Goal: Task Accomplishment & Management: Complete application form

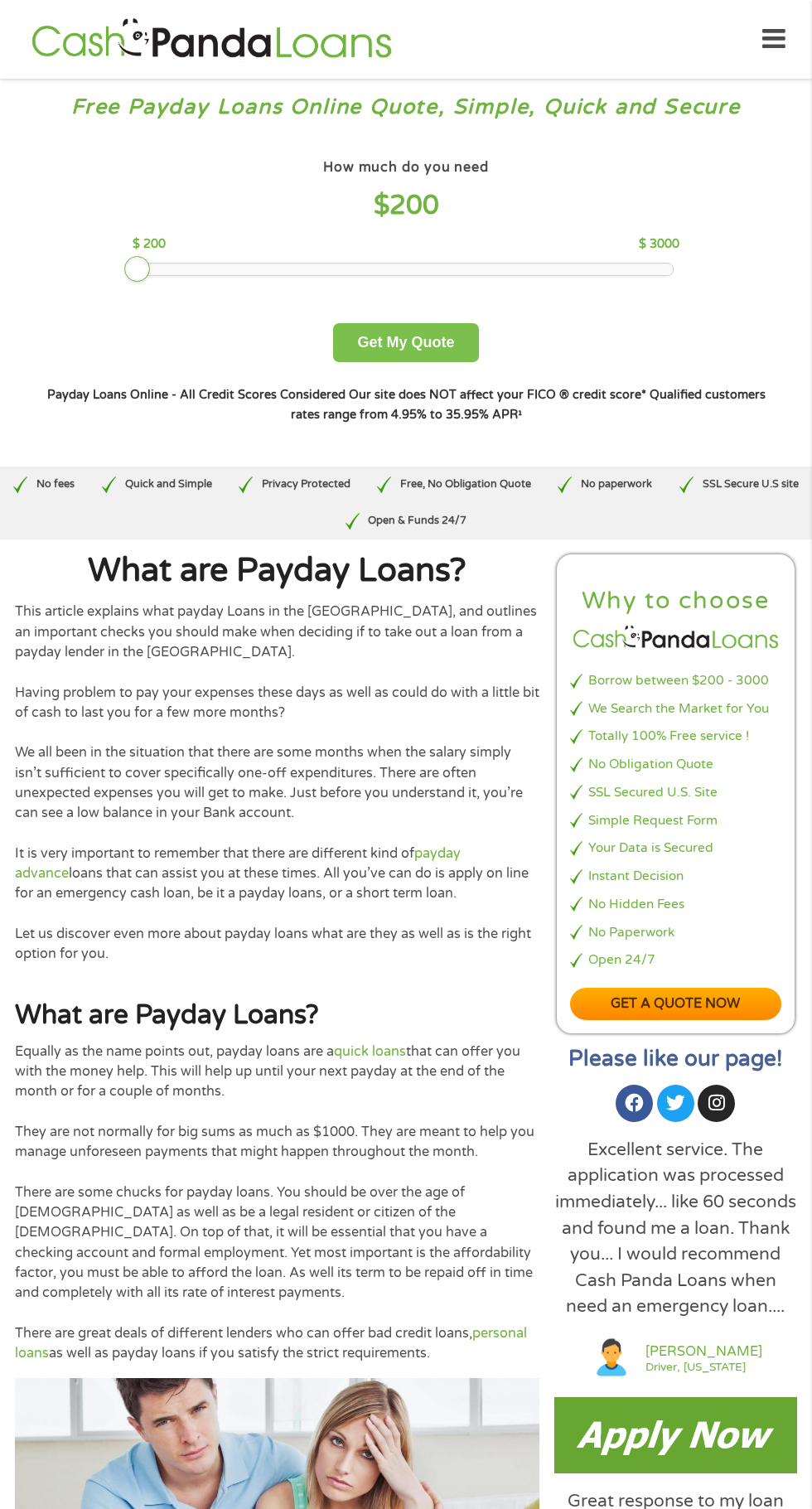
click at [450, 332] on button "Get My Quote" at bounding box center [406, 343] width 145 height 39
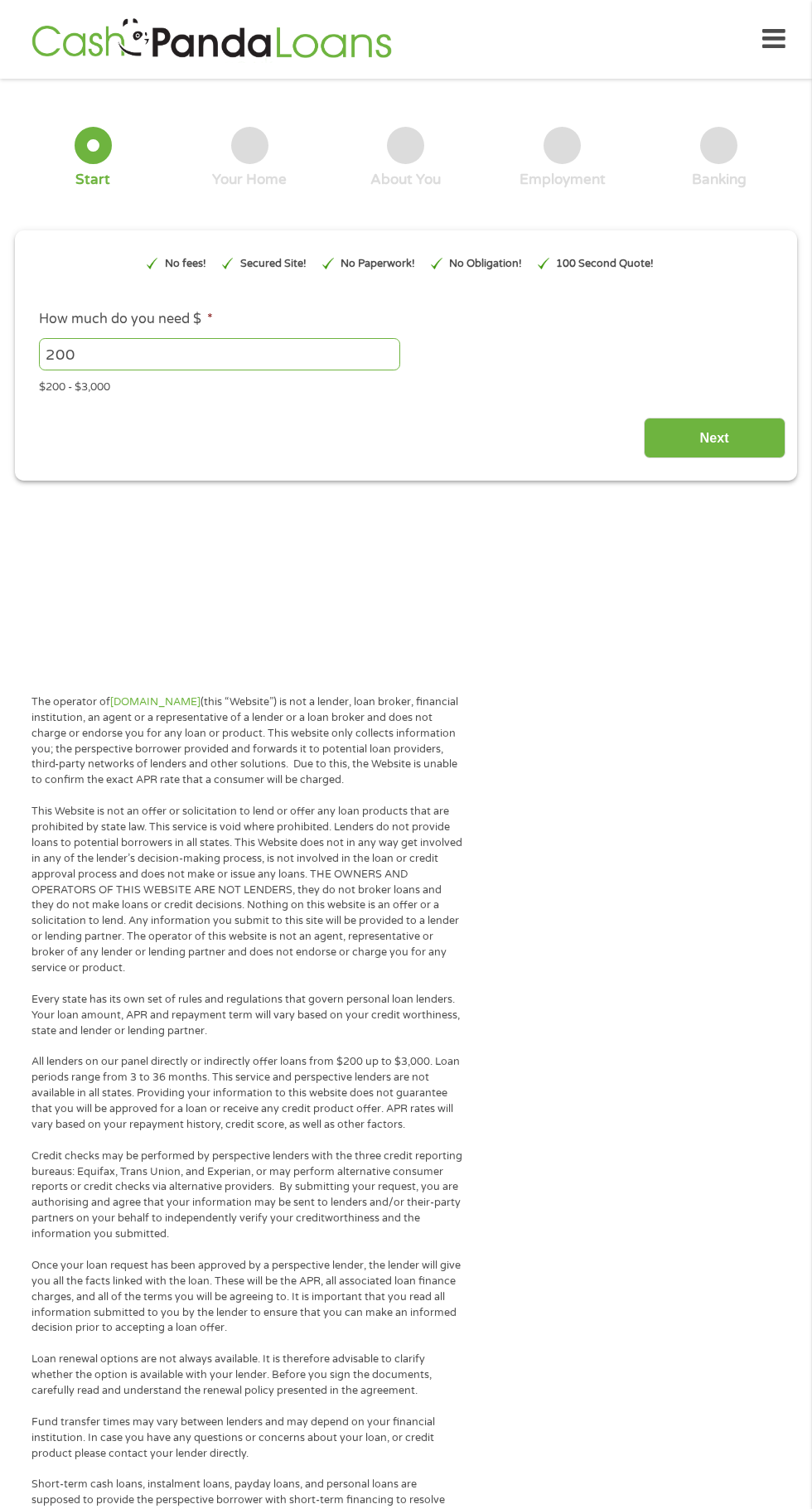
click at [759, 1052] on div "The operator of Cashpandaloans.com (this “Website”) is not a lender, loan broke…" at bounding box center [406, 1478] width 812 height 1615
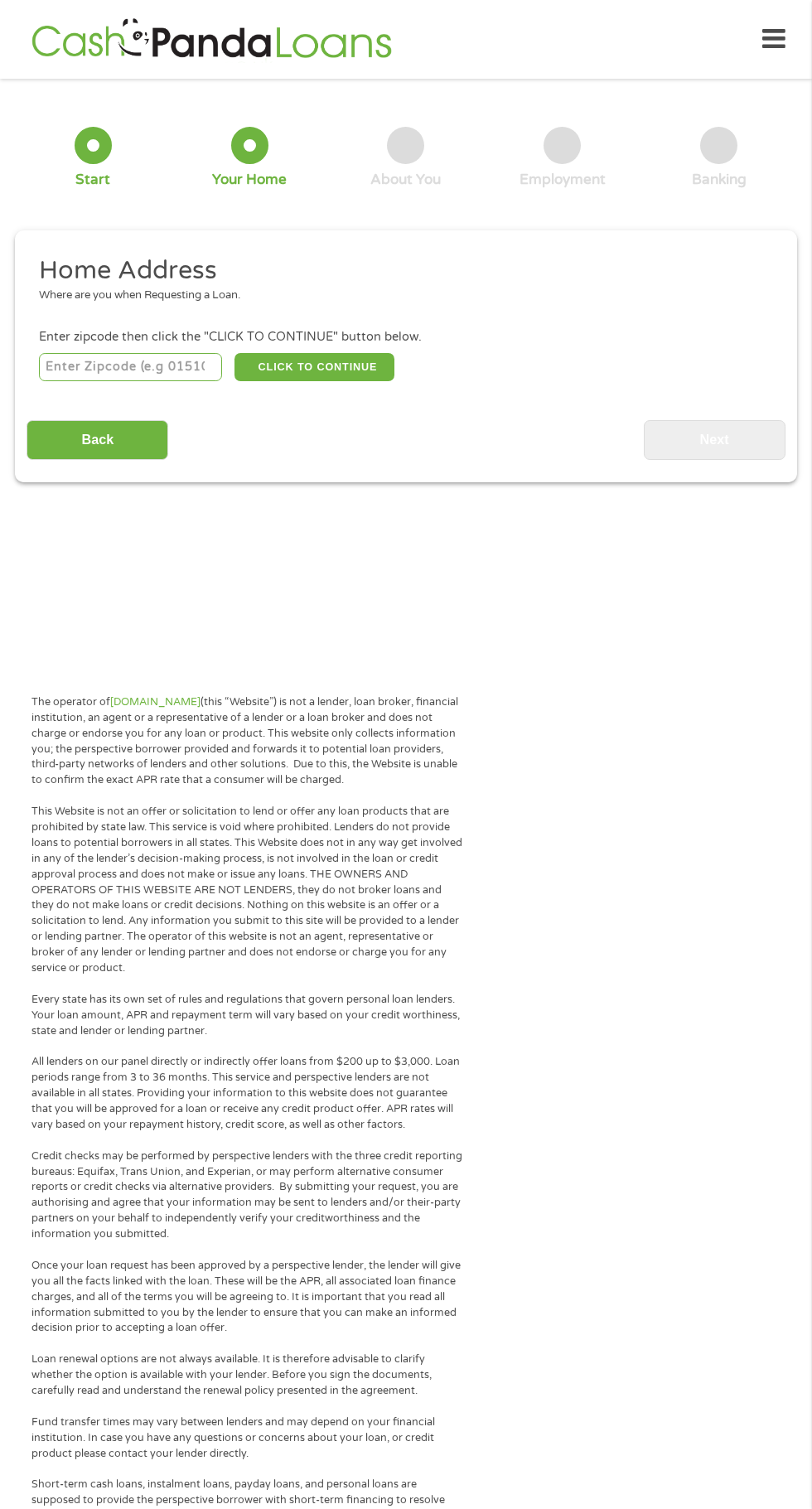
scroll to position [8, 0]
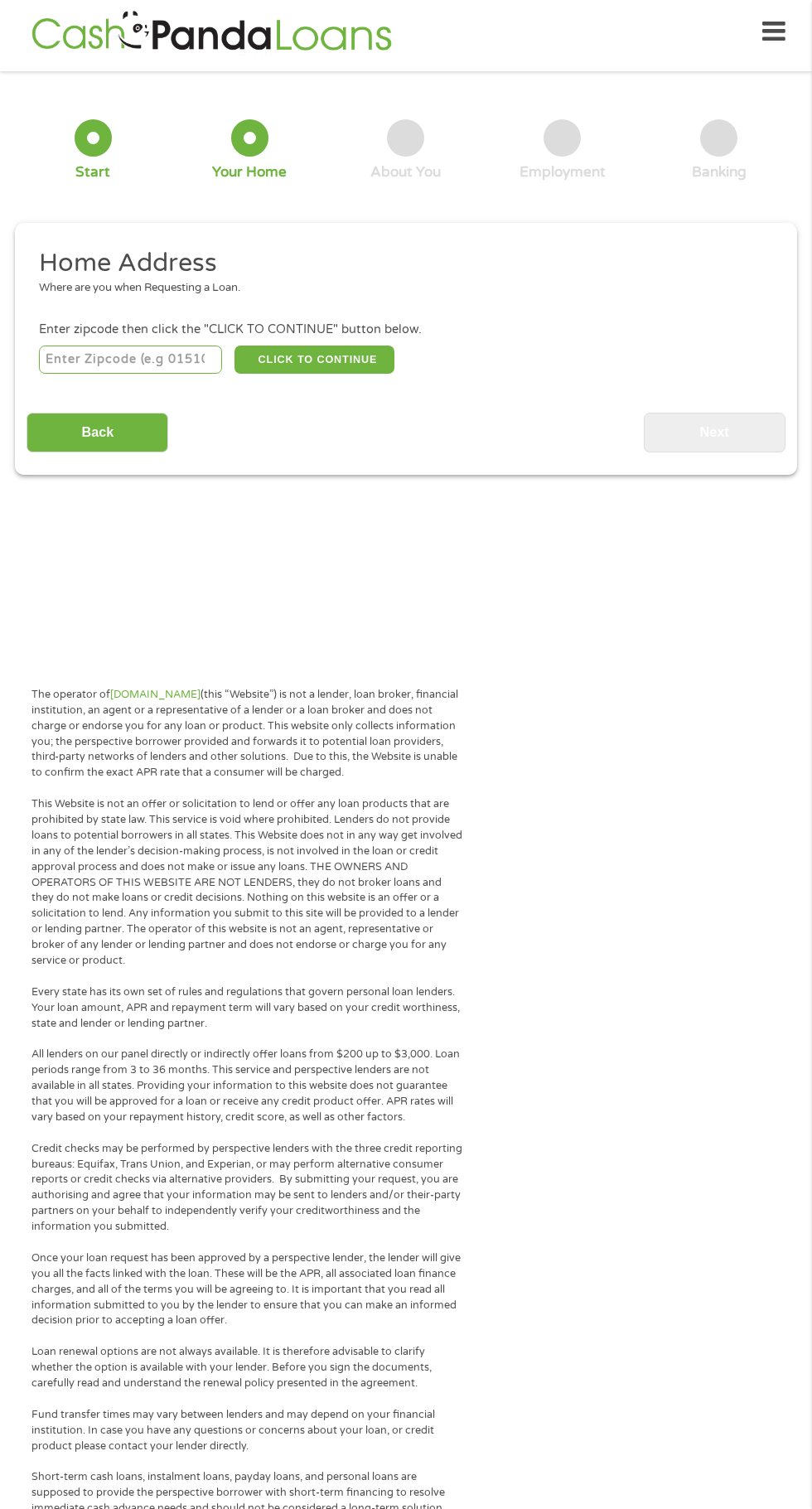
click at [157, 359] on input "number" at bounding box center [131, 360] width 184 height 29
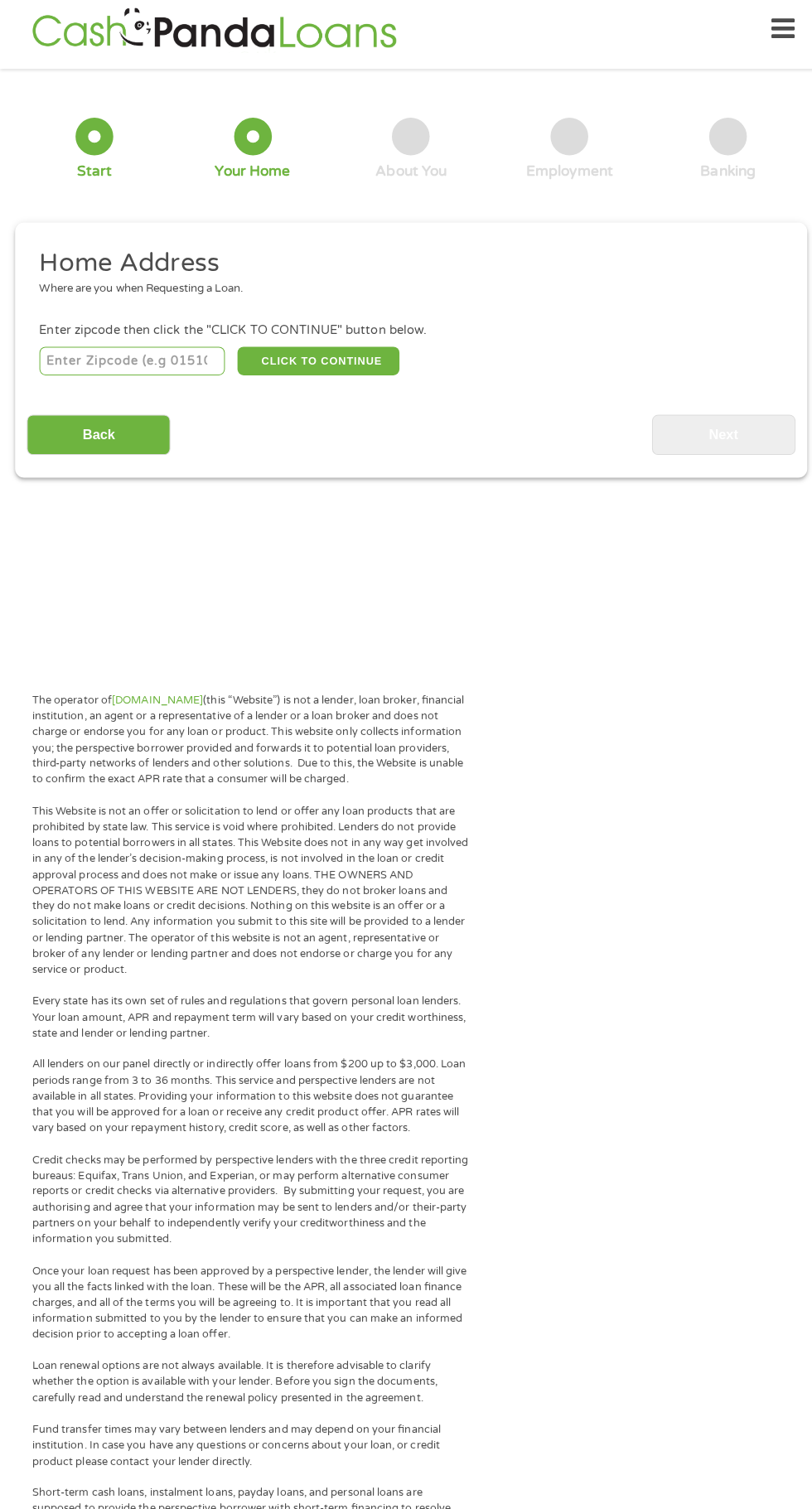
scroll to position [0, 0]
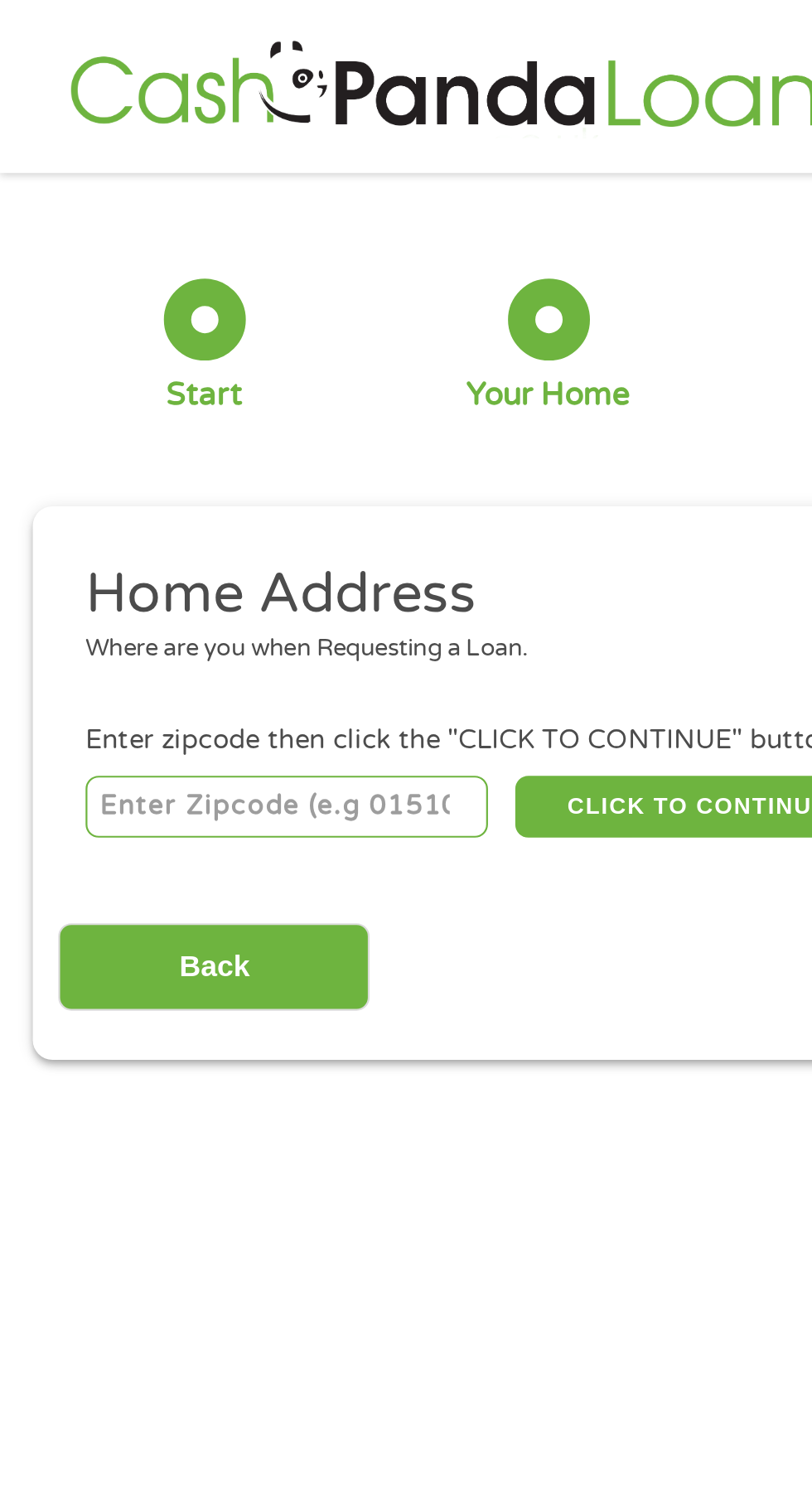
type input "28433"
click at [159, 61] on img at bounding box center [211, 39] width 370 height 47
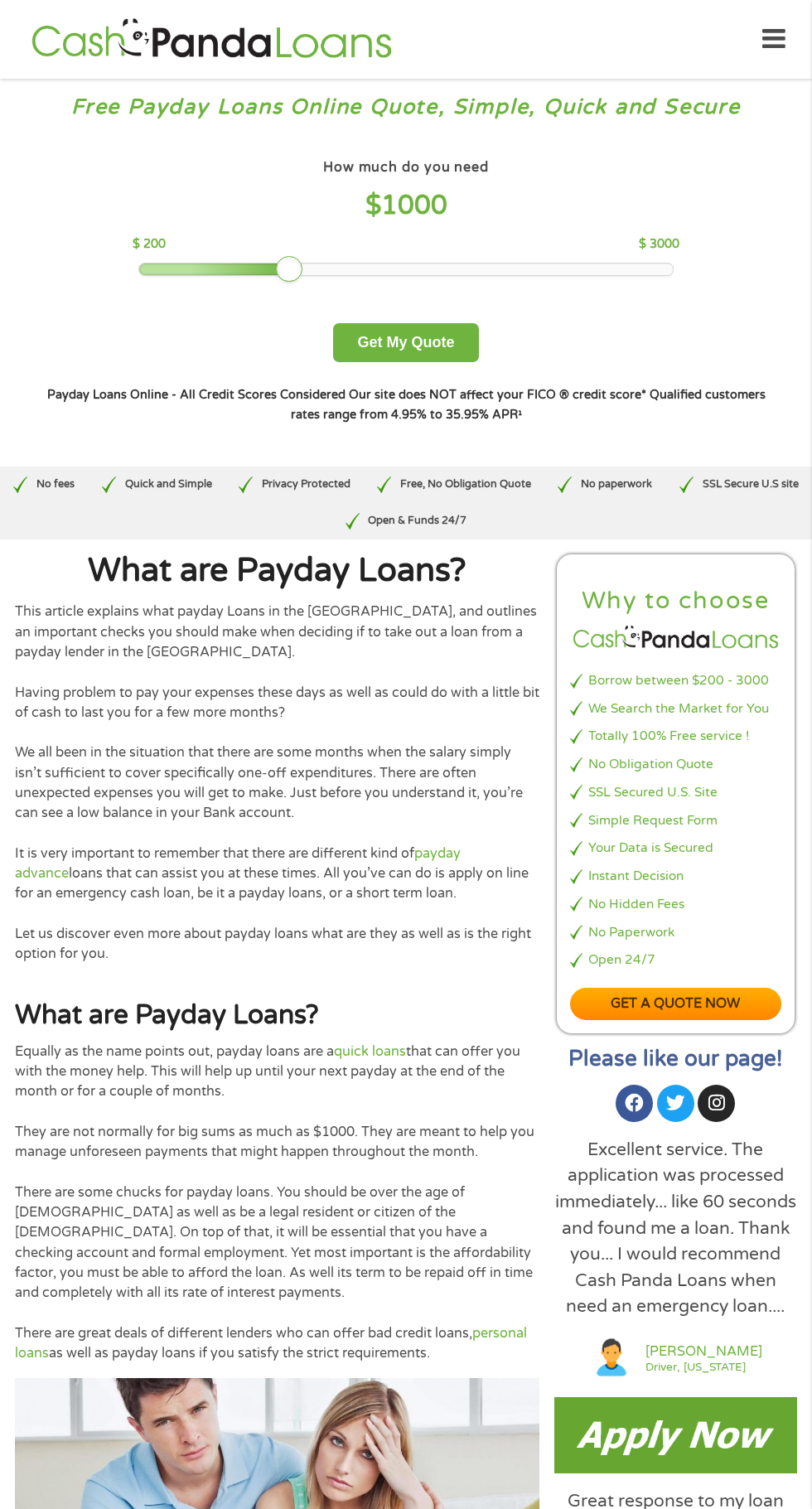
click at [461, 382] on div "How much do you need? $300 $500 $750 $900 $1000 $1500 $2000 $2500 $3000 Other a…" at bounding box center [406, 289] width 783 height 323
click at [453, 332] on button "Get My Quote" at bounding box center [406, 343] width 145 height 39
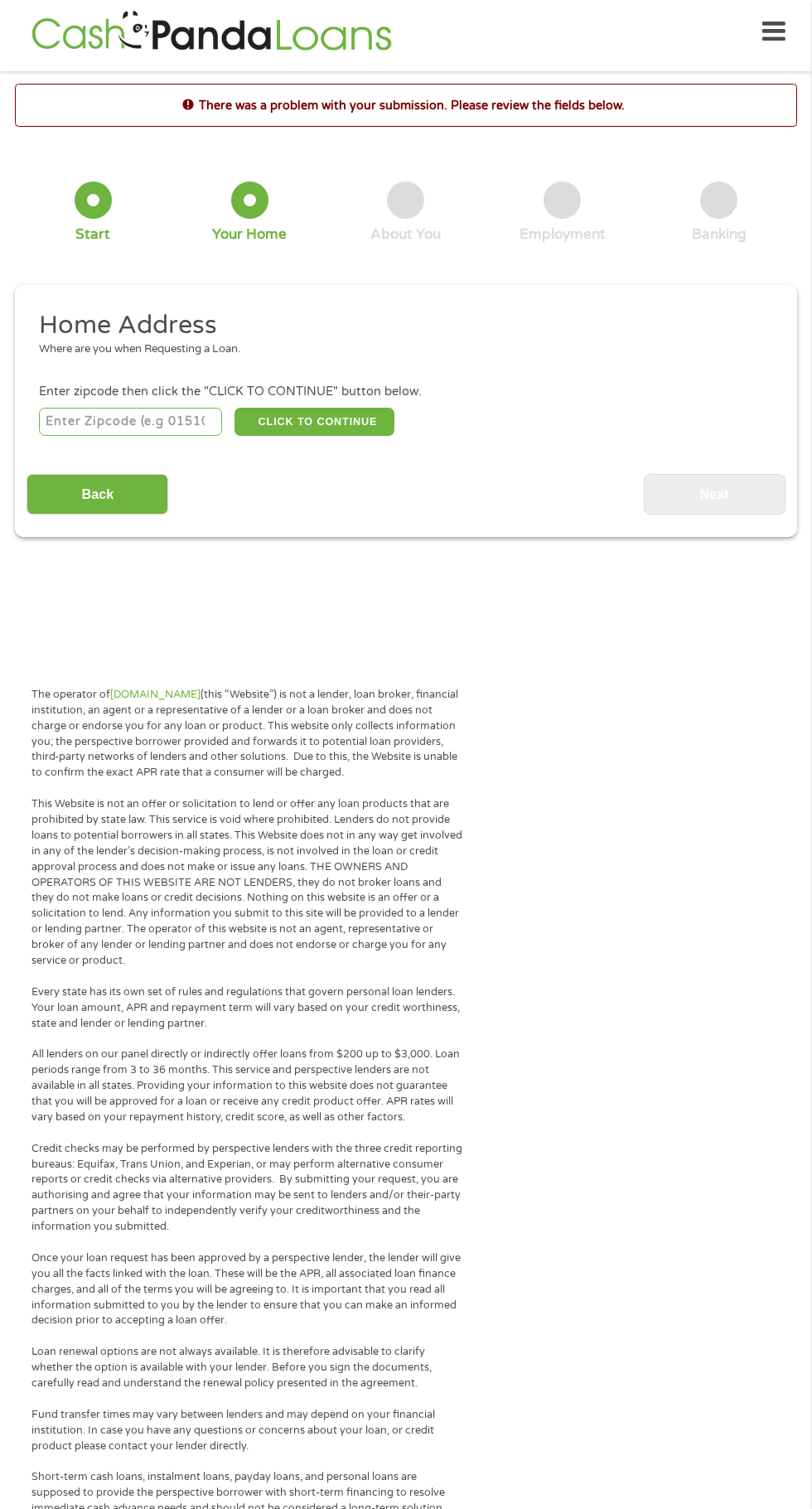
scroll to position [7, 7]
click at [147, 368] on li "Home Address Where are you when Requesting a Loan." at bounding box center [400, 340] width 747 height 62
click at [176, 426] on input "number" at bounding box center [131, 422] width 184 height 29
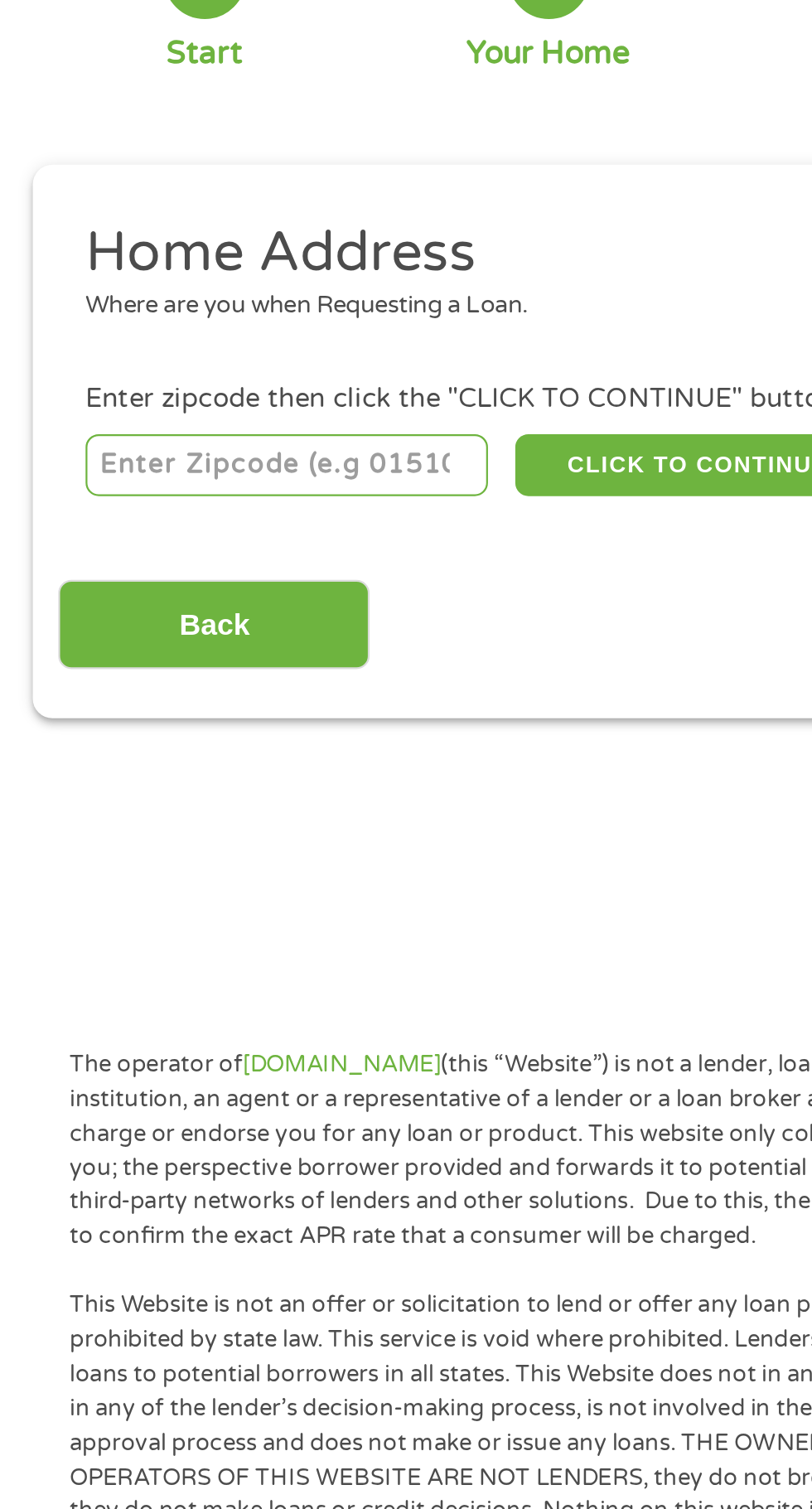
type input "28433"
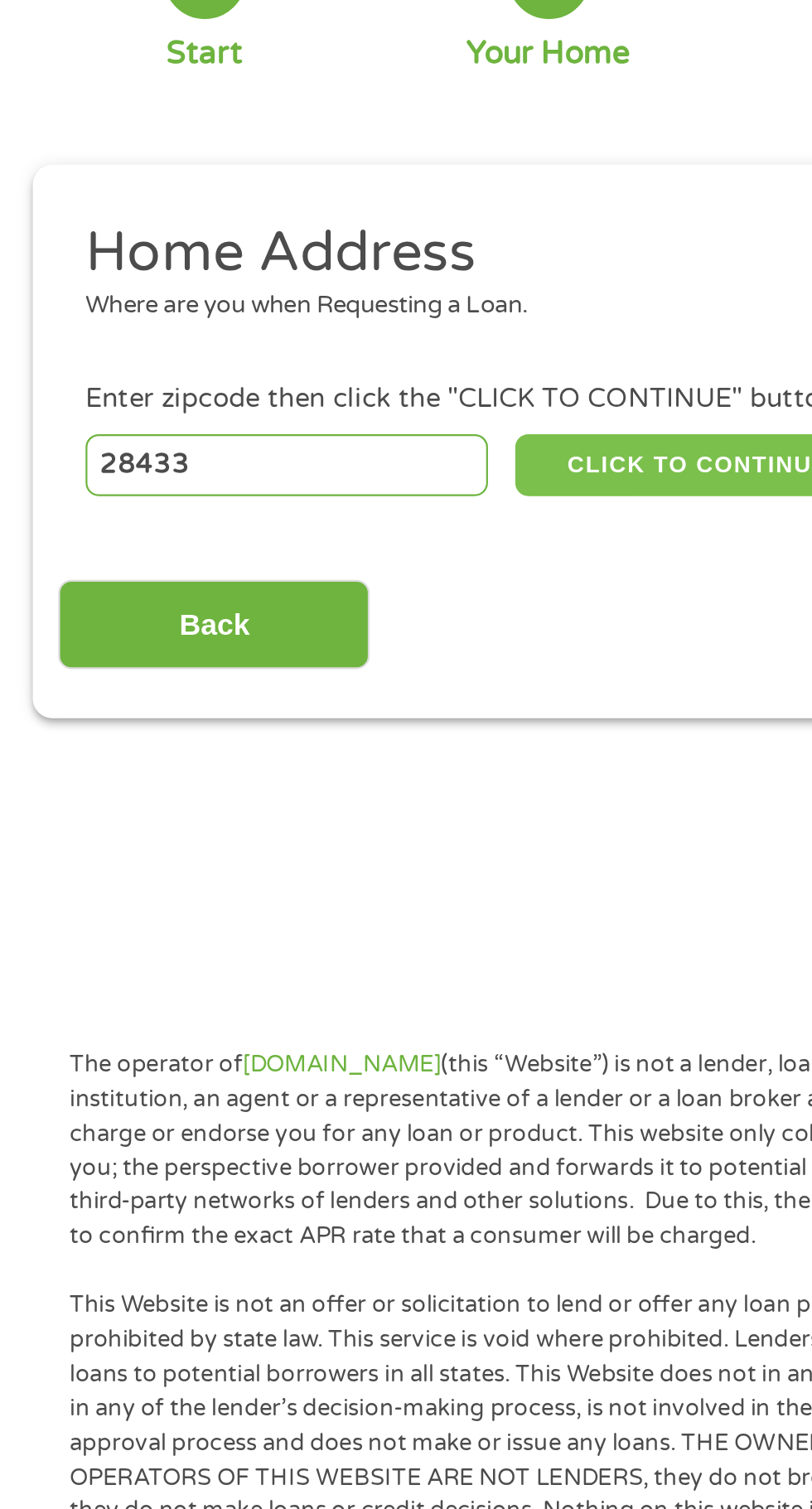
click at [315, 431] on button "CLICK TO CONTINUE" at bounding box center [315, 422] width 160 height 29
type input "28433"
type input "Clarkton"
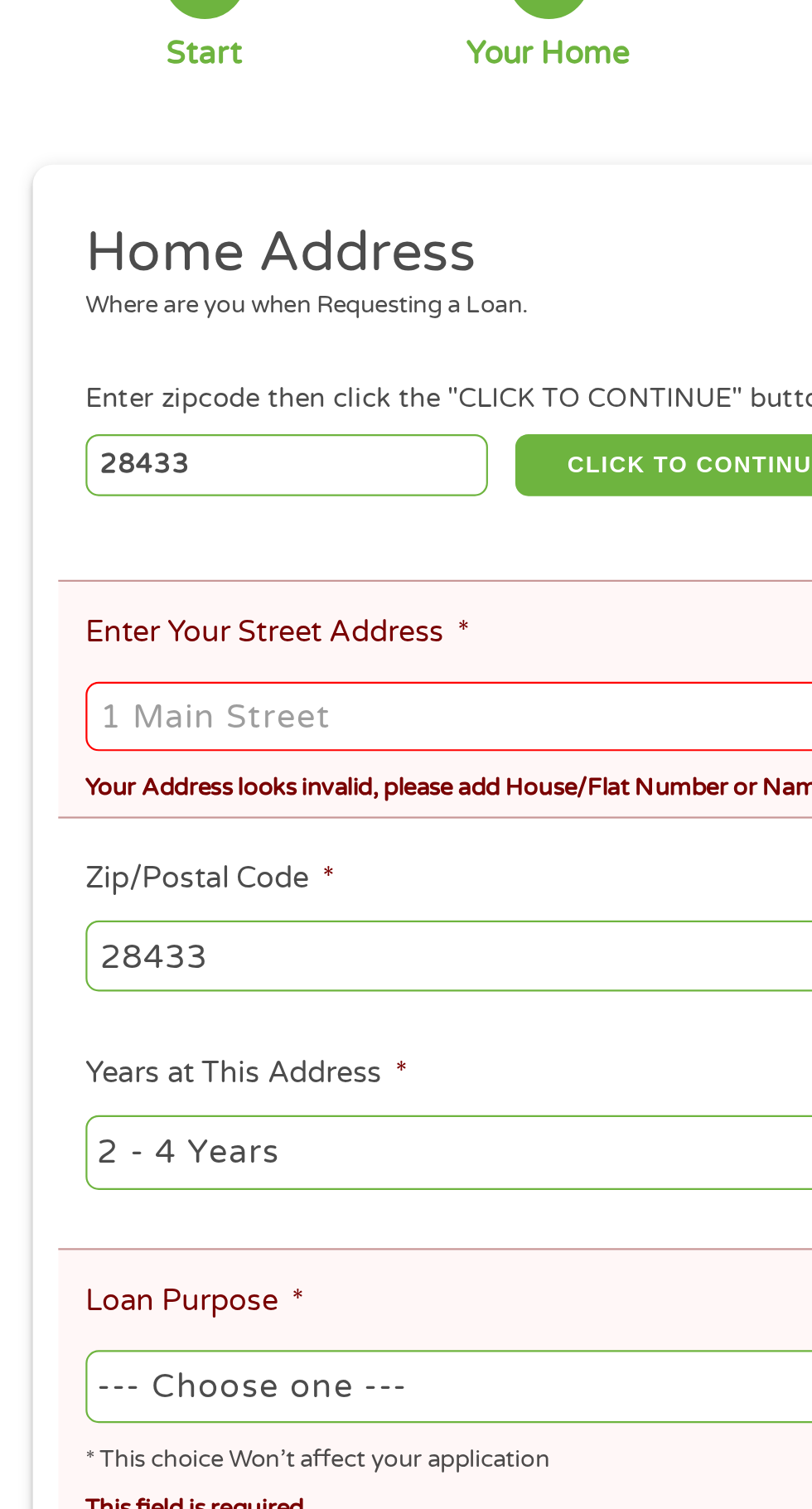
click at [242, 546] on input "Enter Your Street Address *" at bounding box center [406, 537] width 734 height 31
type input "245 East Green Street"
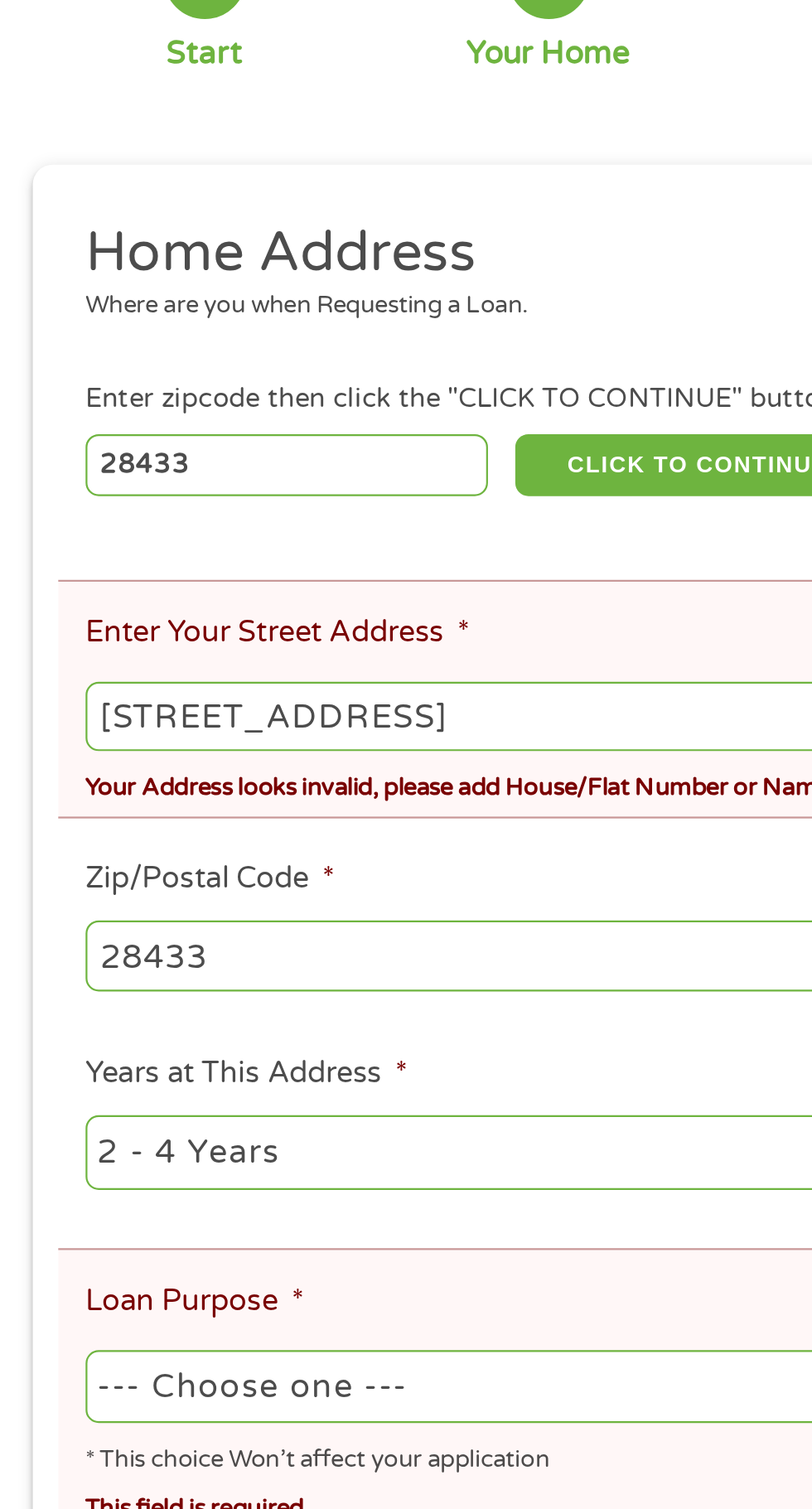
click at [218, 652] on input "28433" at bounding box center [217, 645] width 356 height 31
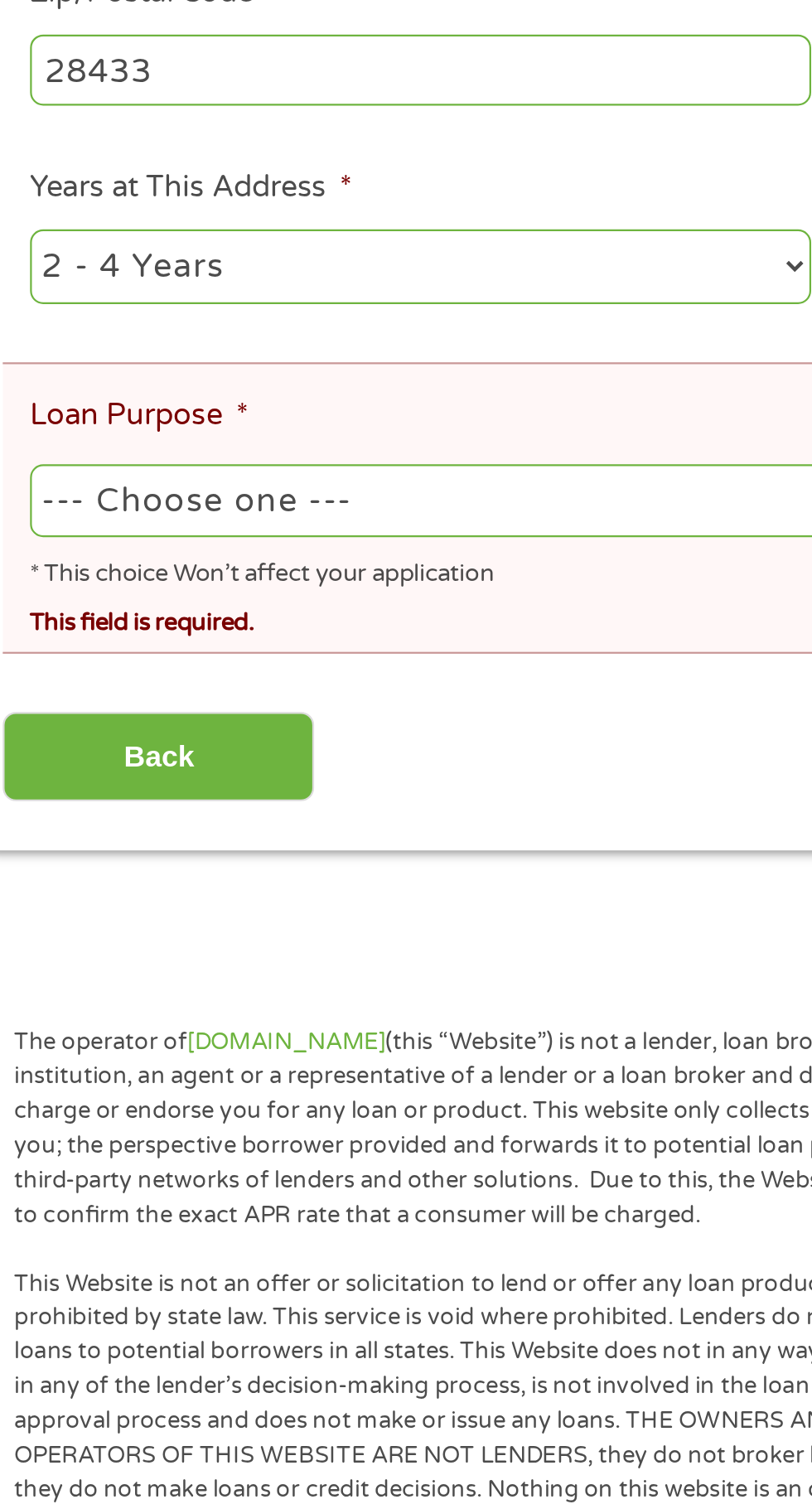
click at [240, 853] on select "--- Choose one --- Pay Bills Debt Consolidation Home Improvement Major Purchase…" at bounding box center [406, 842] width 734 height 34
select select "majorpurchase"
click at [164, 972] on input "Back" at bounding box center [97, 958] width 142 height 40
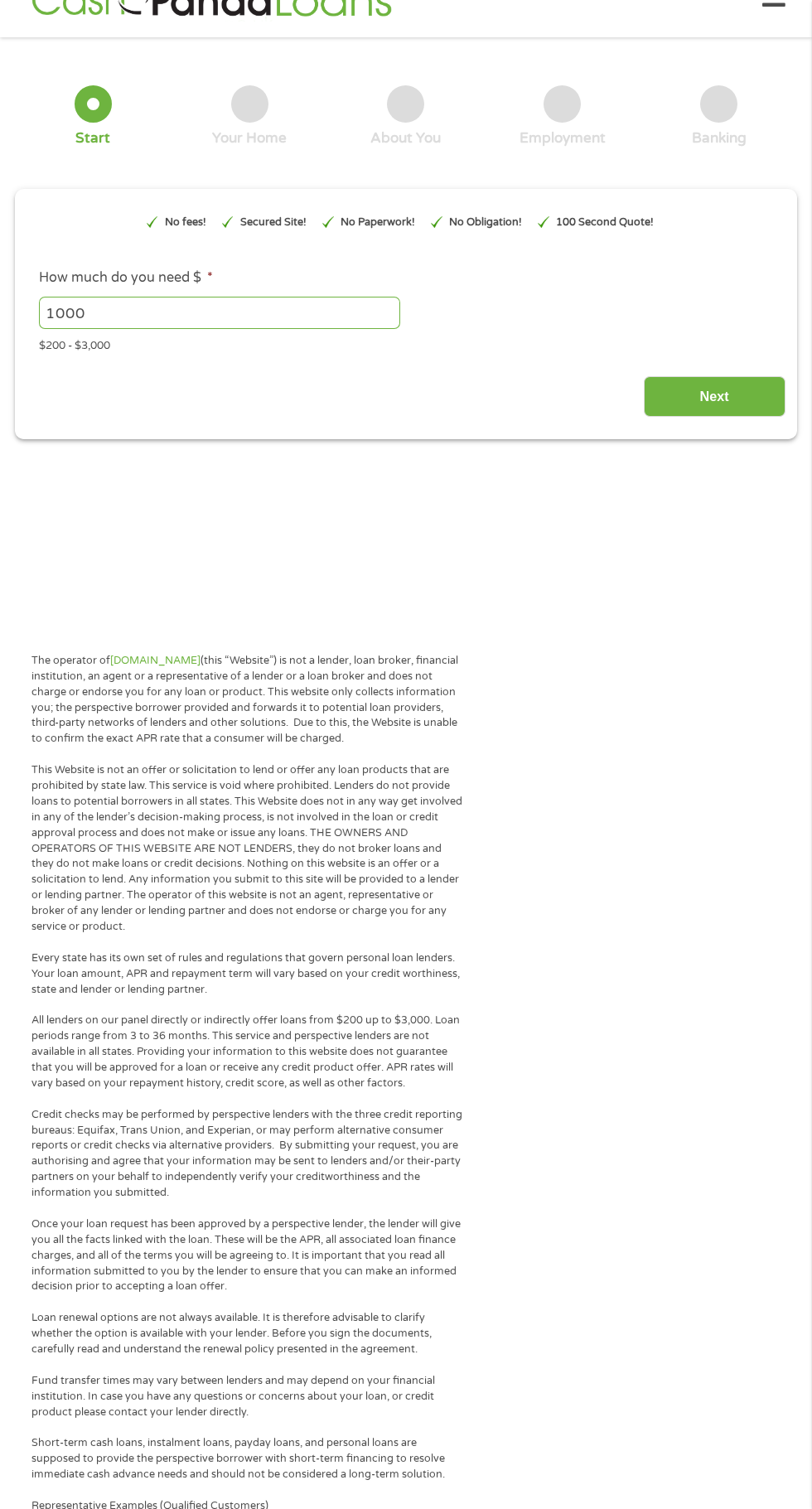
scroll to position [54, 0]
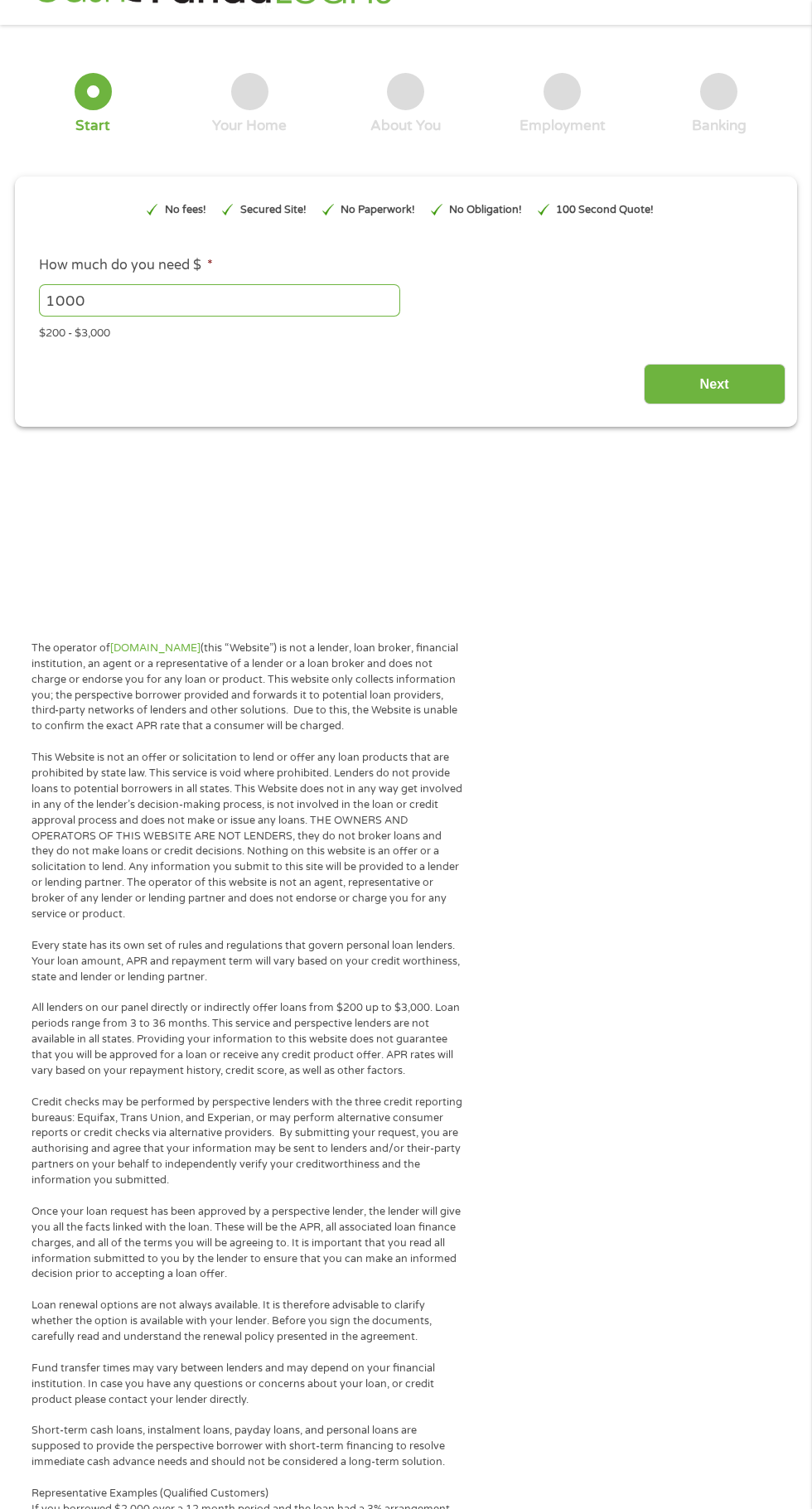
click at [774, 377] on input "Next" at bounding box center [715, 383] width 142 height 40
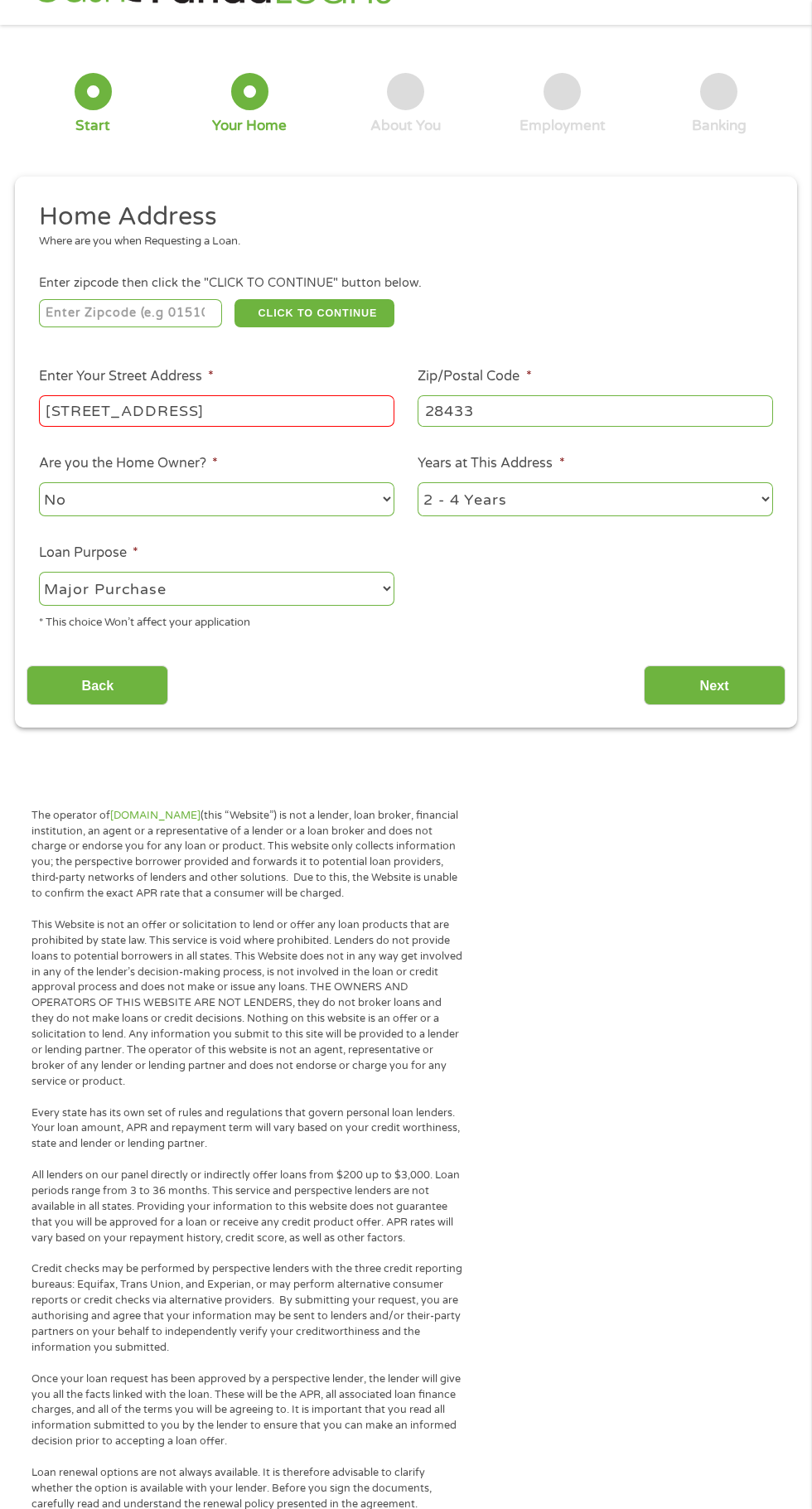
scroll to position [8, 0]
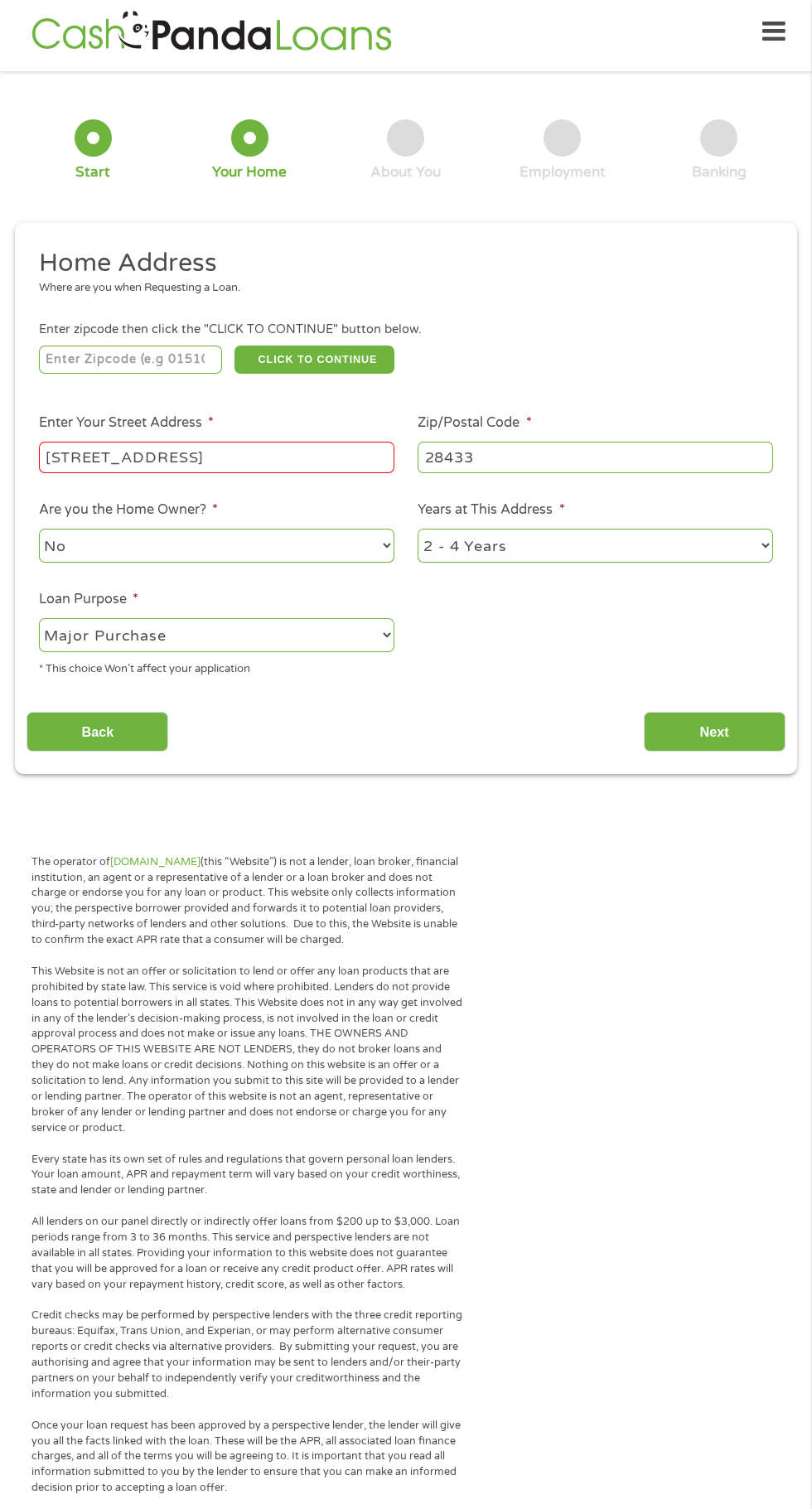
click at [722, 740] on input "Next" at bounding box center [715, 731] width 142 height 40
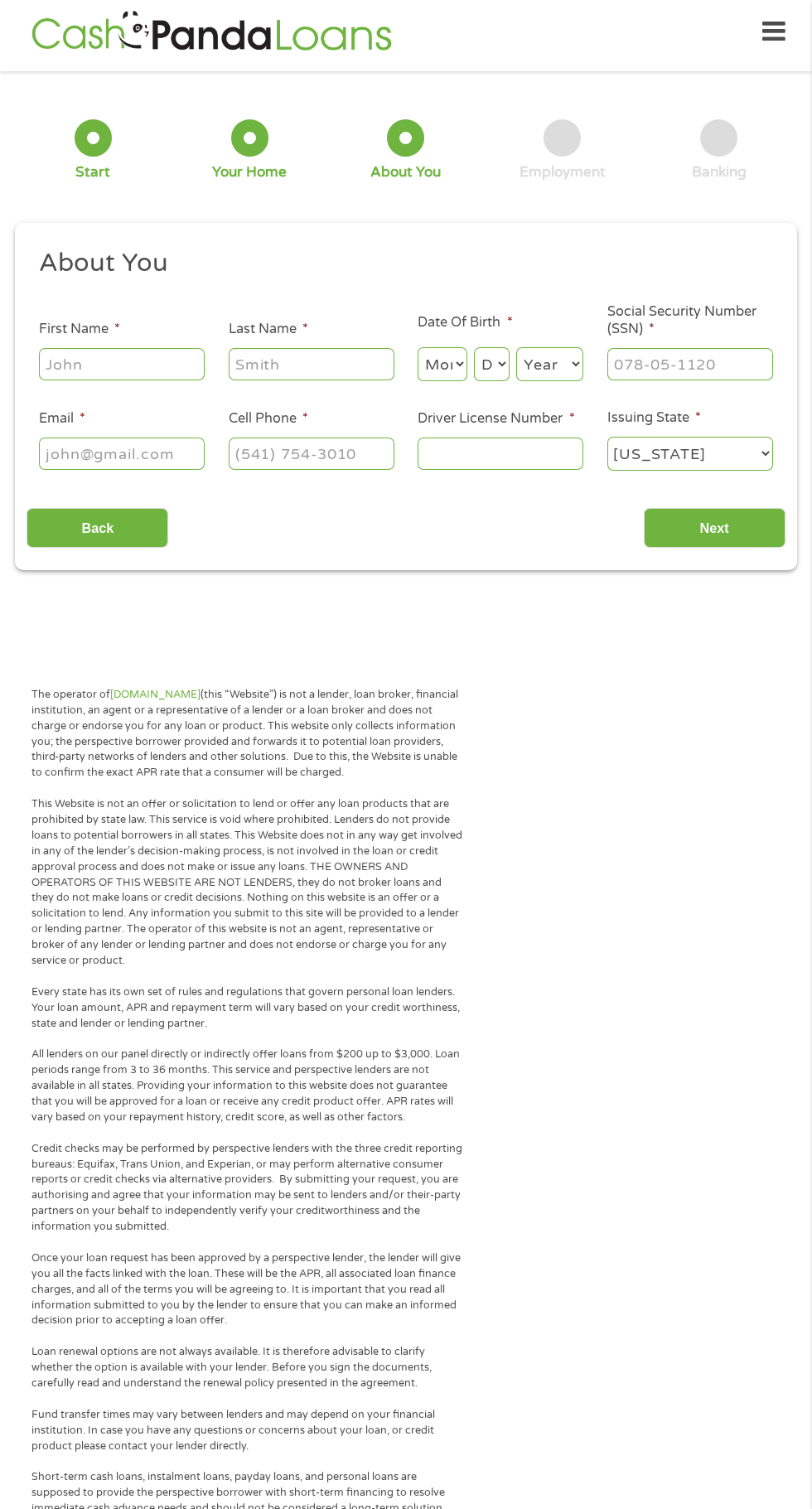
scroll to position [7, 7]
click at [114, 370] on input "First Name *" at bounding box center [122, 364] width 166 height 31
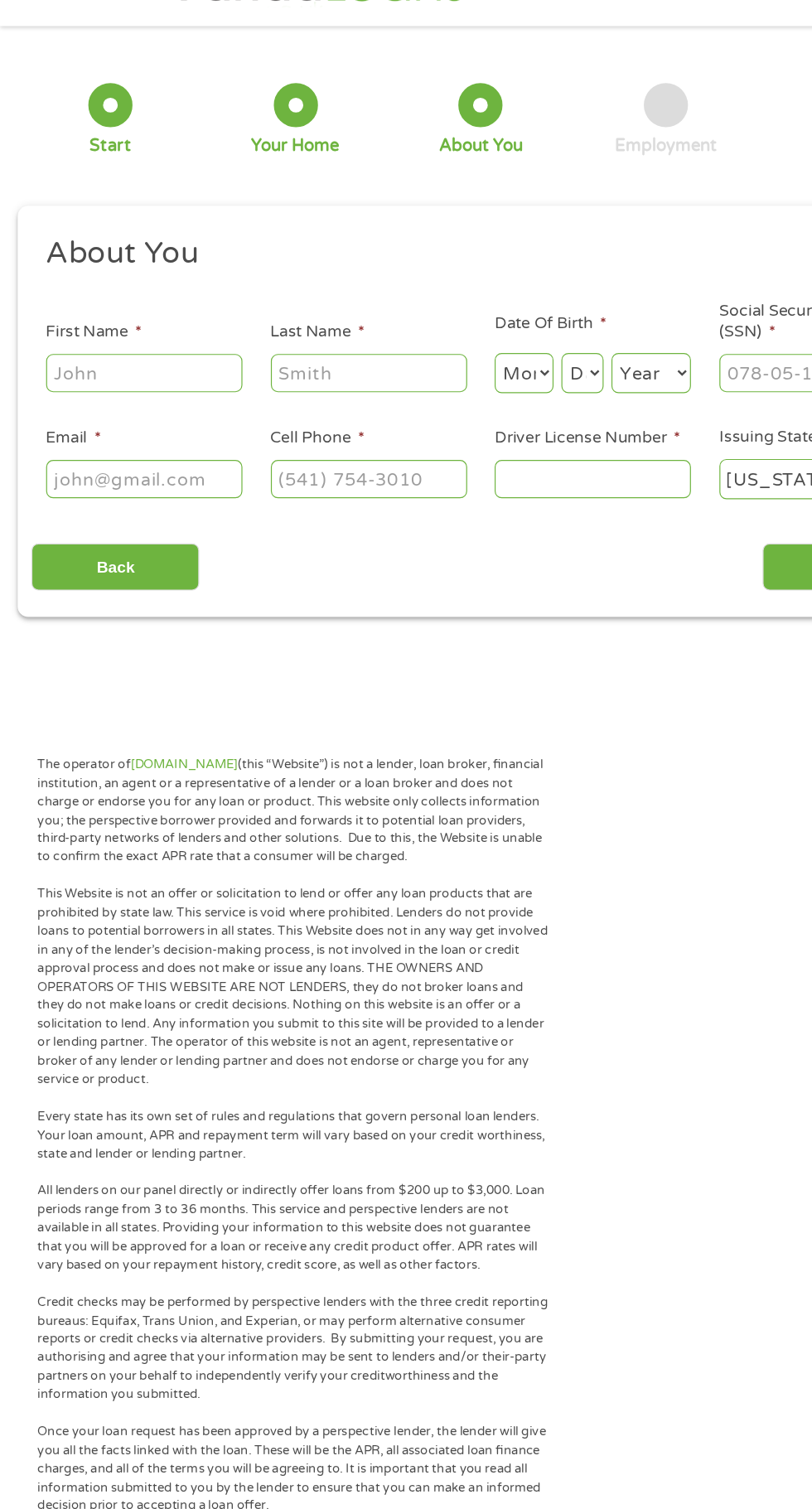
scroll to position [8, 0]
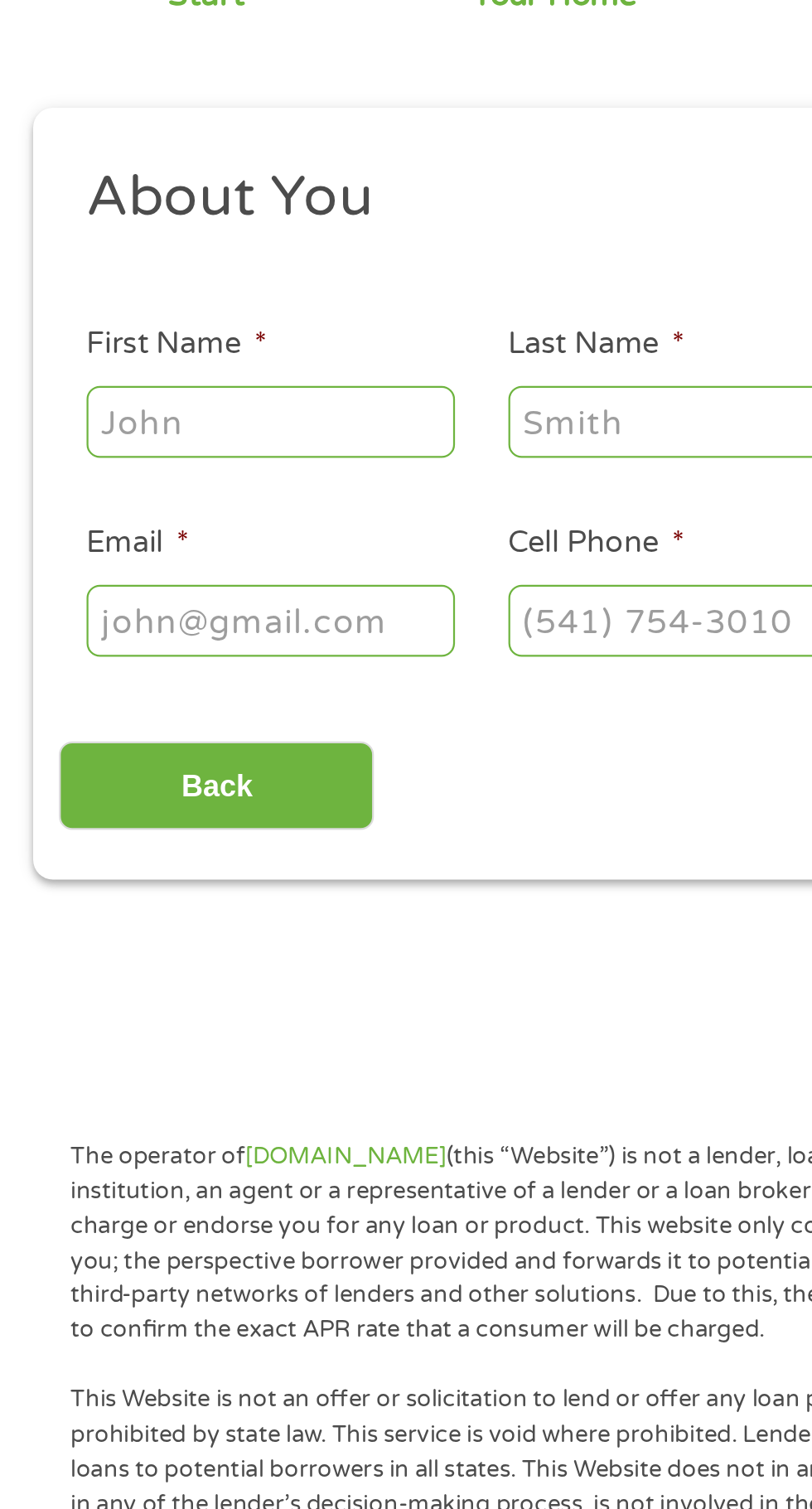
type input "Kristy"
type input "Castrejon"
type input "kc0102@bravemail.uncp.edu"
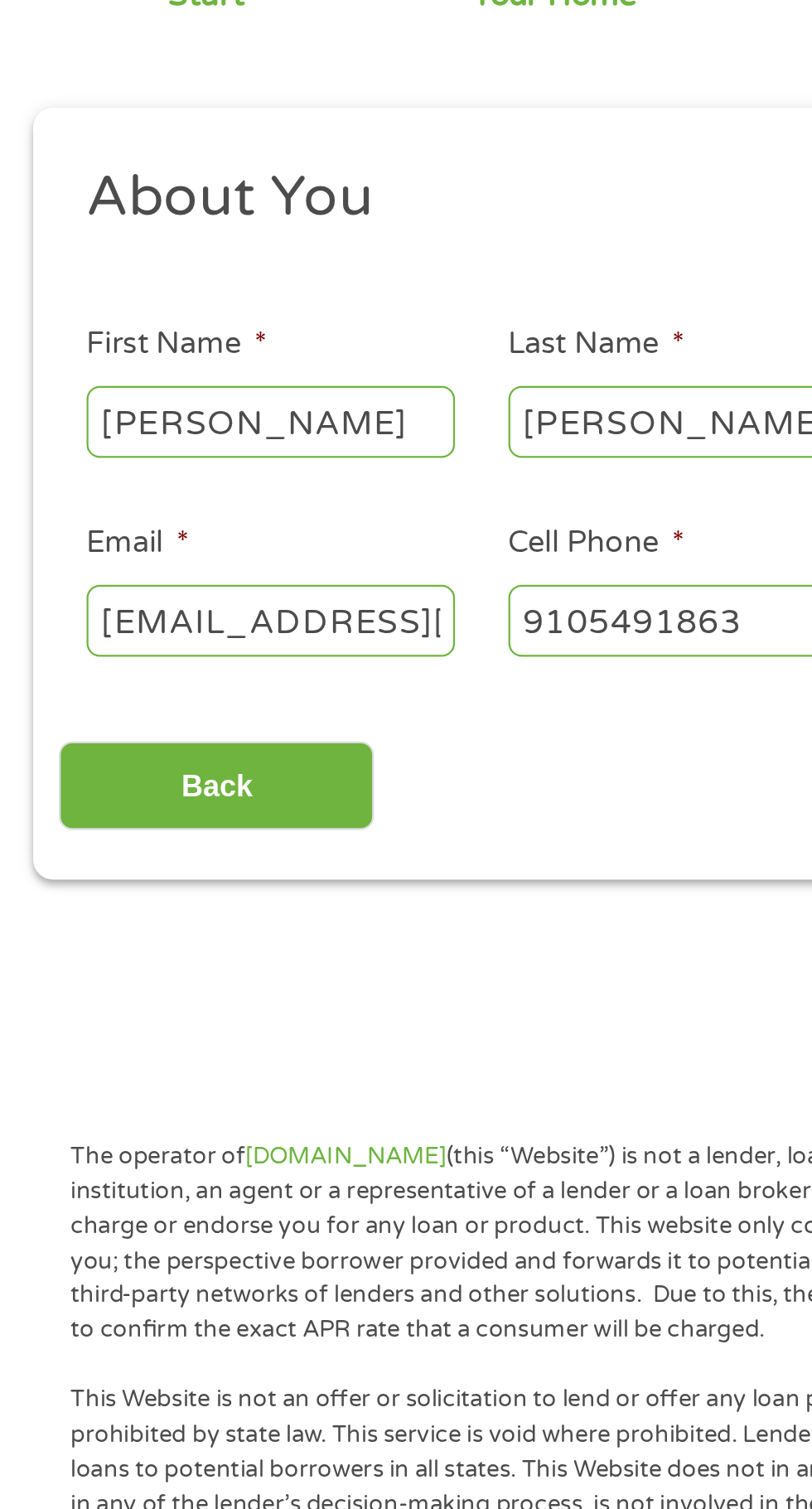
type input "(910) 549-1863"
click at [175, 445] on input "kc0102@bravemail.uncp.edu" at bounding box center [122, 453] width 166 height 31
type input "klcastrejon@gmail.com"
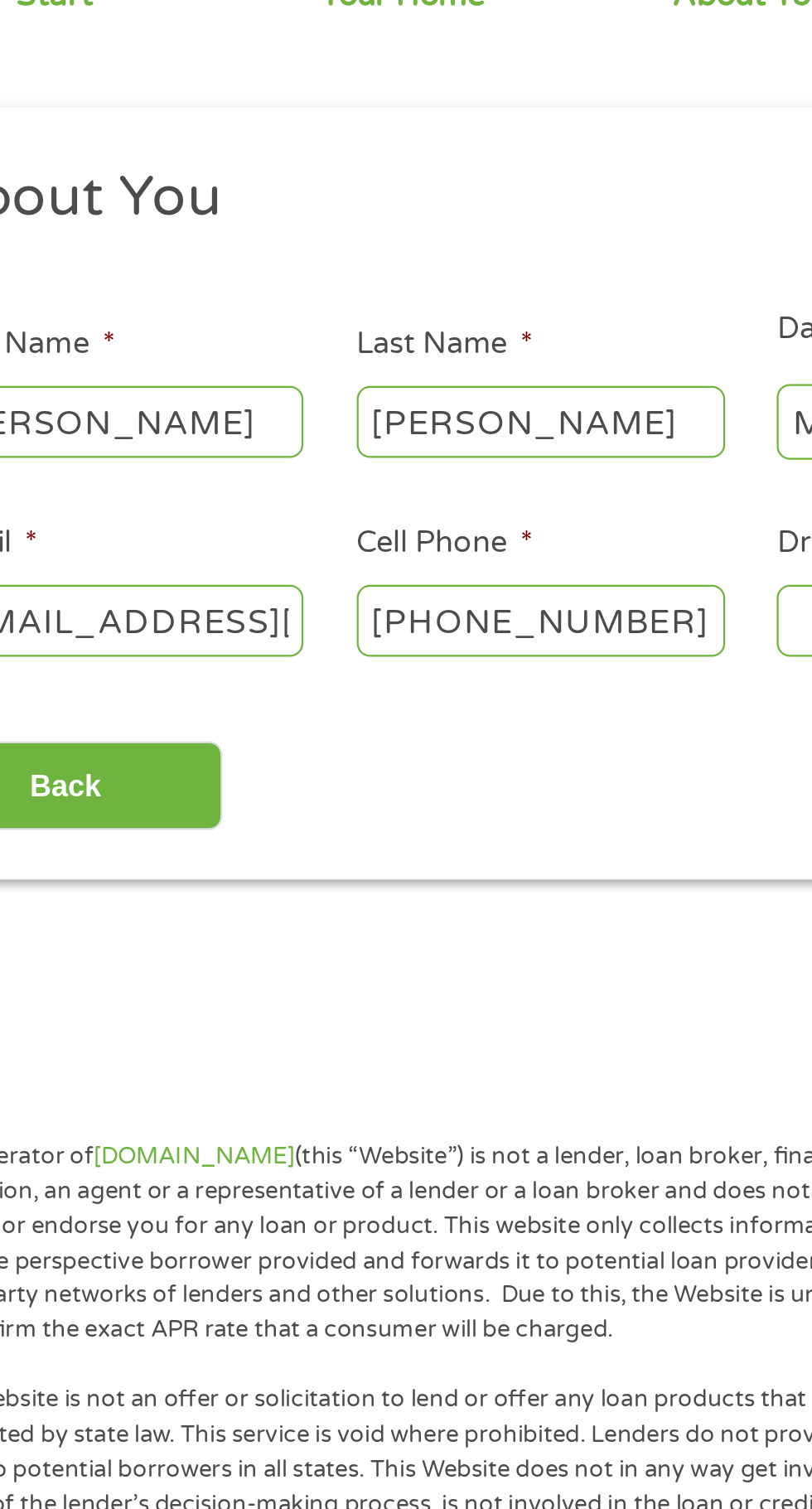
click at [330, 455] on input "(910) 549-1863" at bounding box center [312, 453] width 166 height 31
type input "(910) 234-9278"
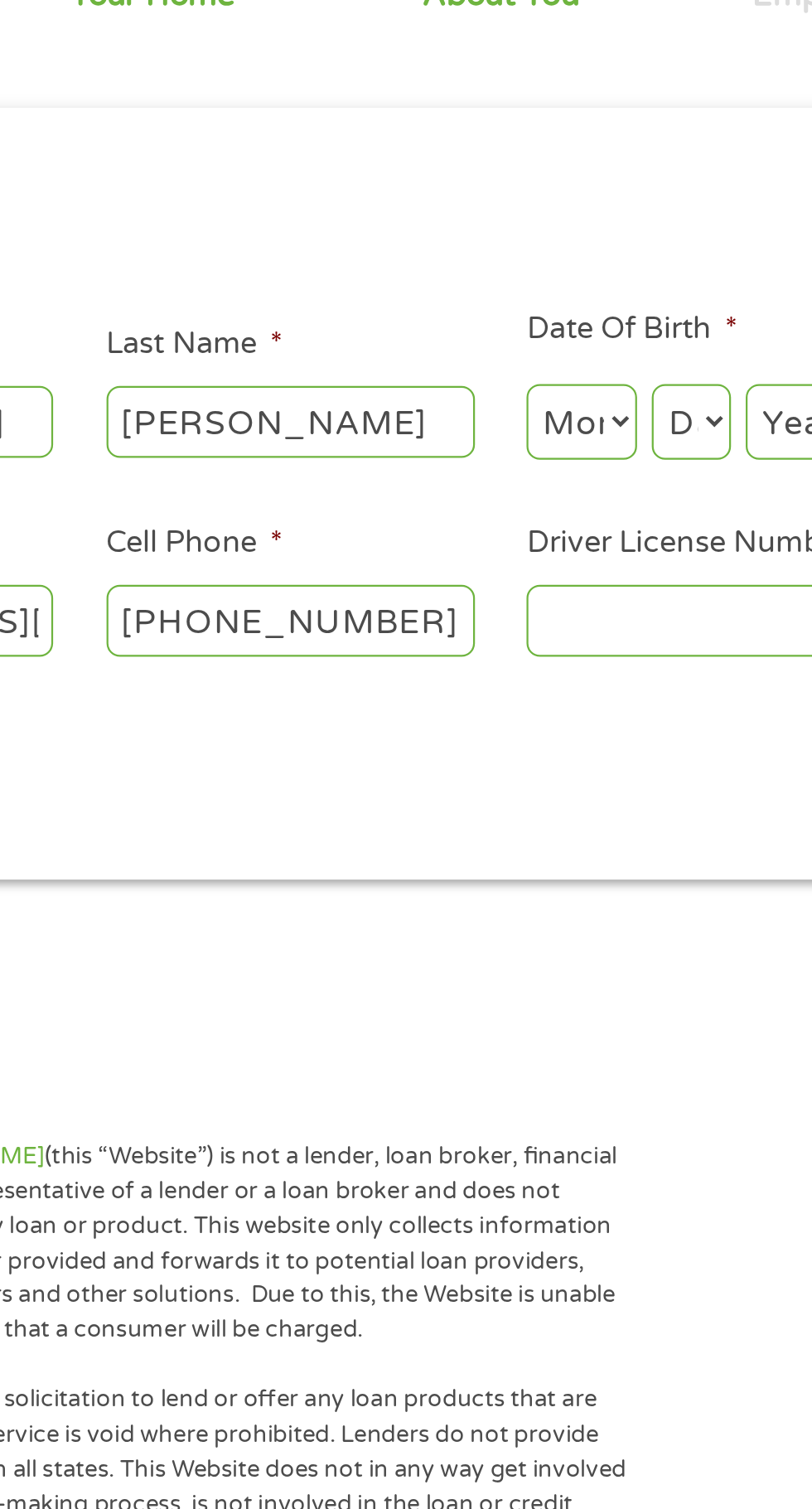
click at [462, 363] on select "Month 1 2 3 4 5 6 7 8 9 10 11 12" at bounding box center [442, 364] width 50 height 34
select select "4"
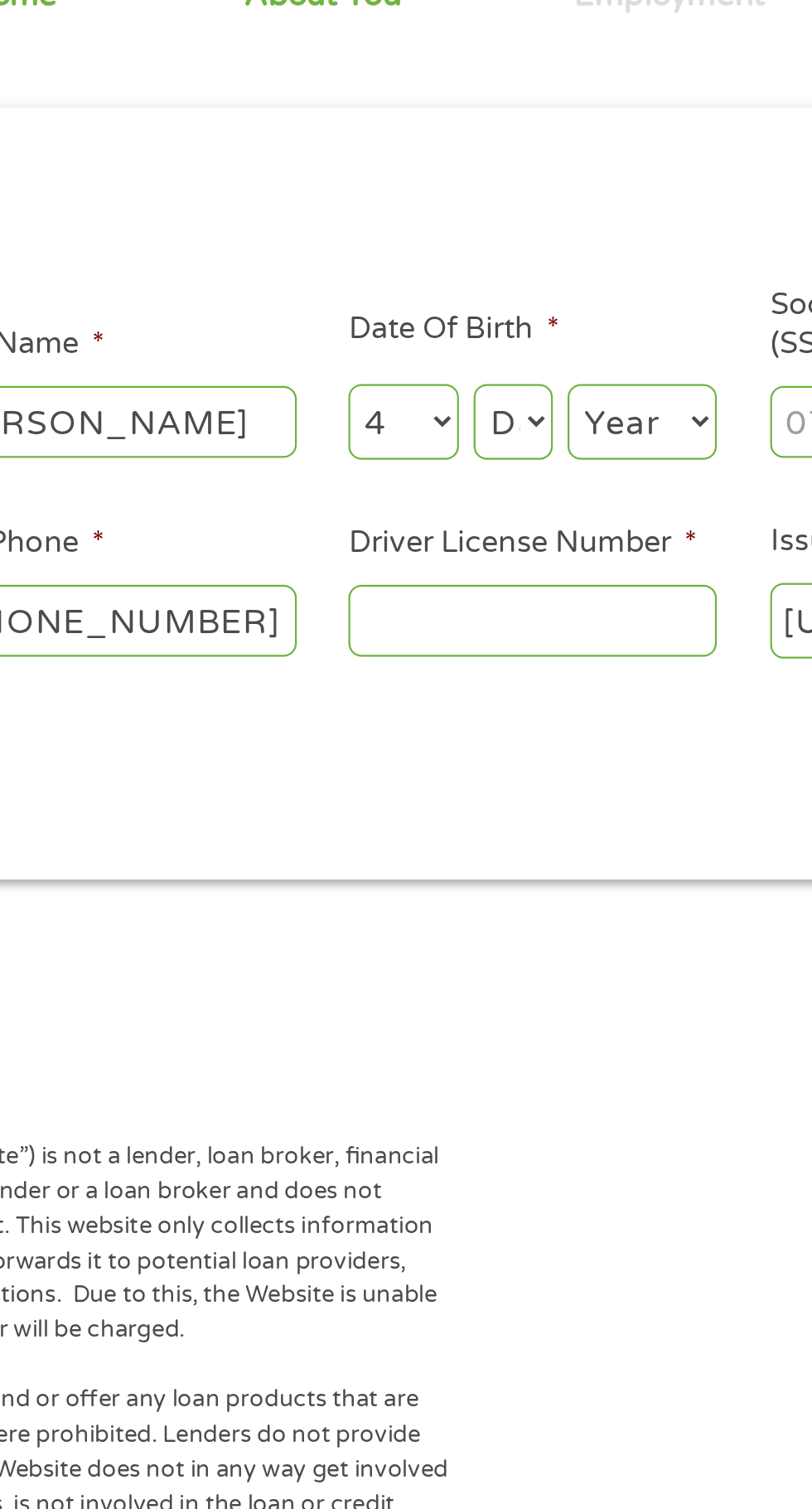
click at [504, 372] on select "Day 1 2 3 4 5 6 7 8 9 10 11 12 13 14 15 16 17 18 19 20 21 22 23 24 25 26 27 28 …" at bounding box center [492, 364] width 35 height 34
select select "2"
click at [574, 362] on select "Year 2007 2006 2005 2004 2003 2002 2001 2000 1999 1998 1997 1996 1995 1994 1993…" at bounding box center [550, 364] width 67 height 34
select select "1989"
click at [538, 457] on input "Driver License Number *" at bounding box center [500, 453] width 166 height 31
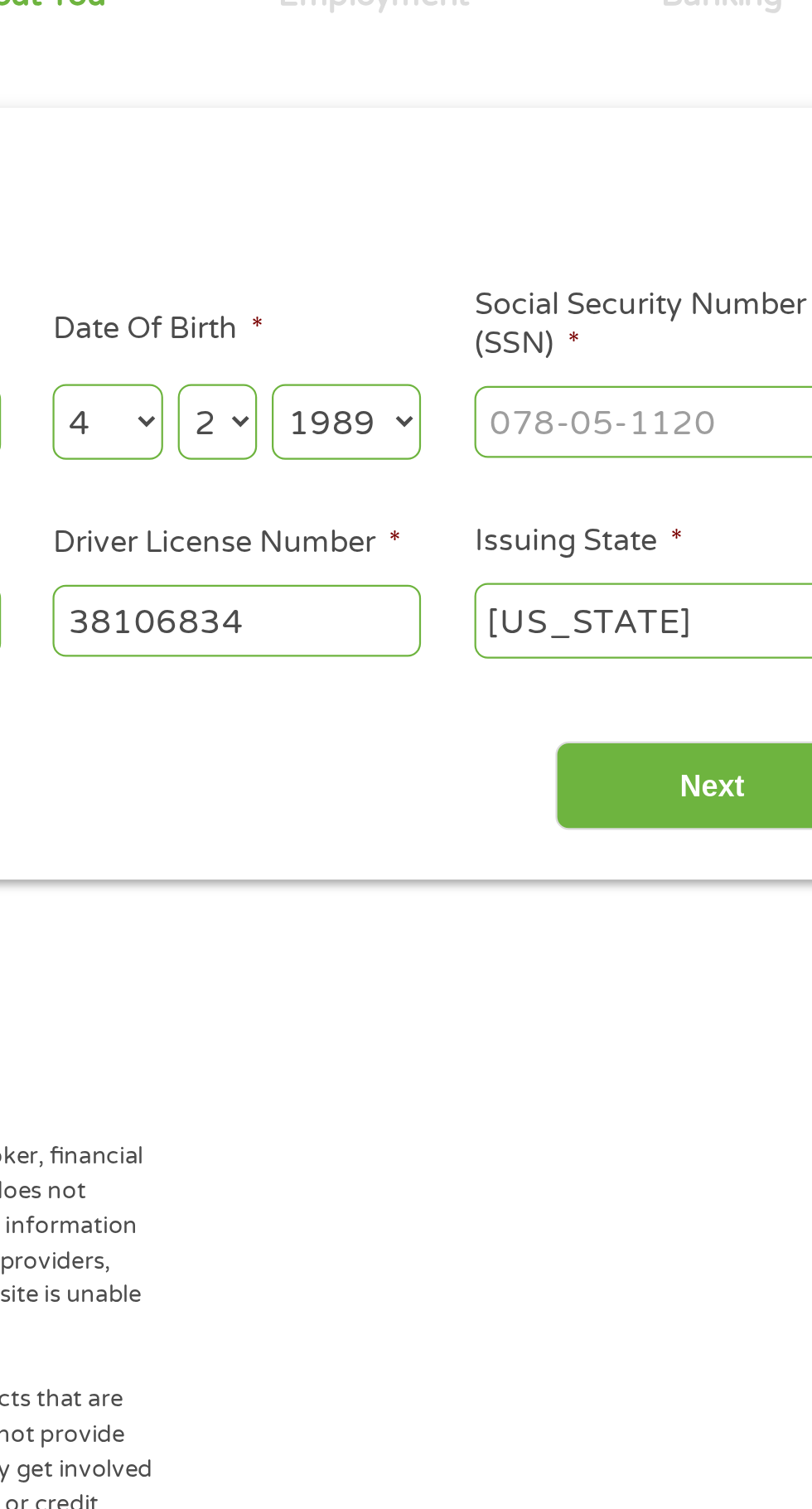
type input "38106834"
click at [715, 371] on input "Social Security Number (SSN) *" at bounding box center [690, 364] width 166 height 31
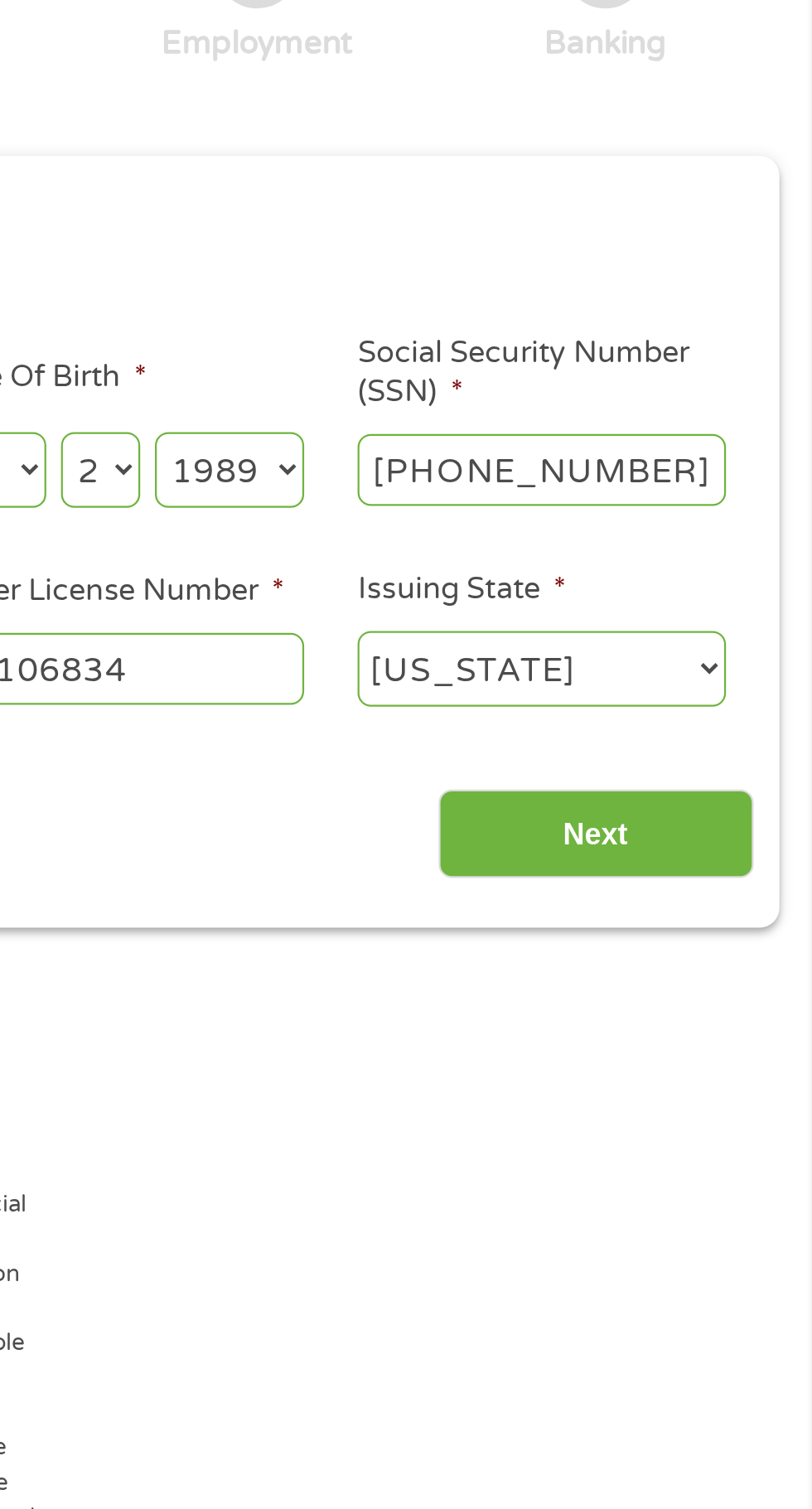
type input "228-59-0945"
click at [755, 537] on input "Next" at bounding box center [715, 528] width 142 height 40
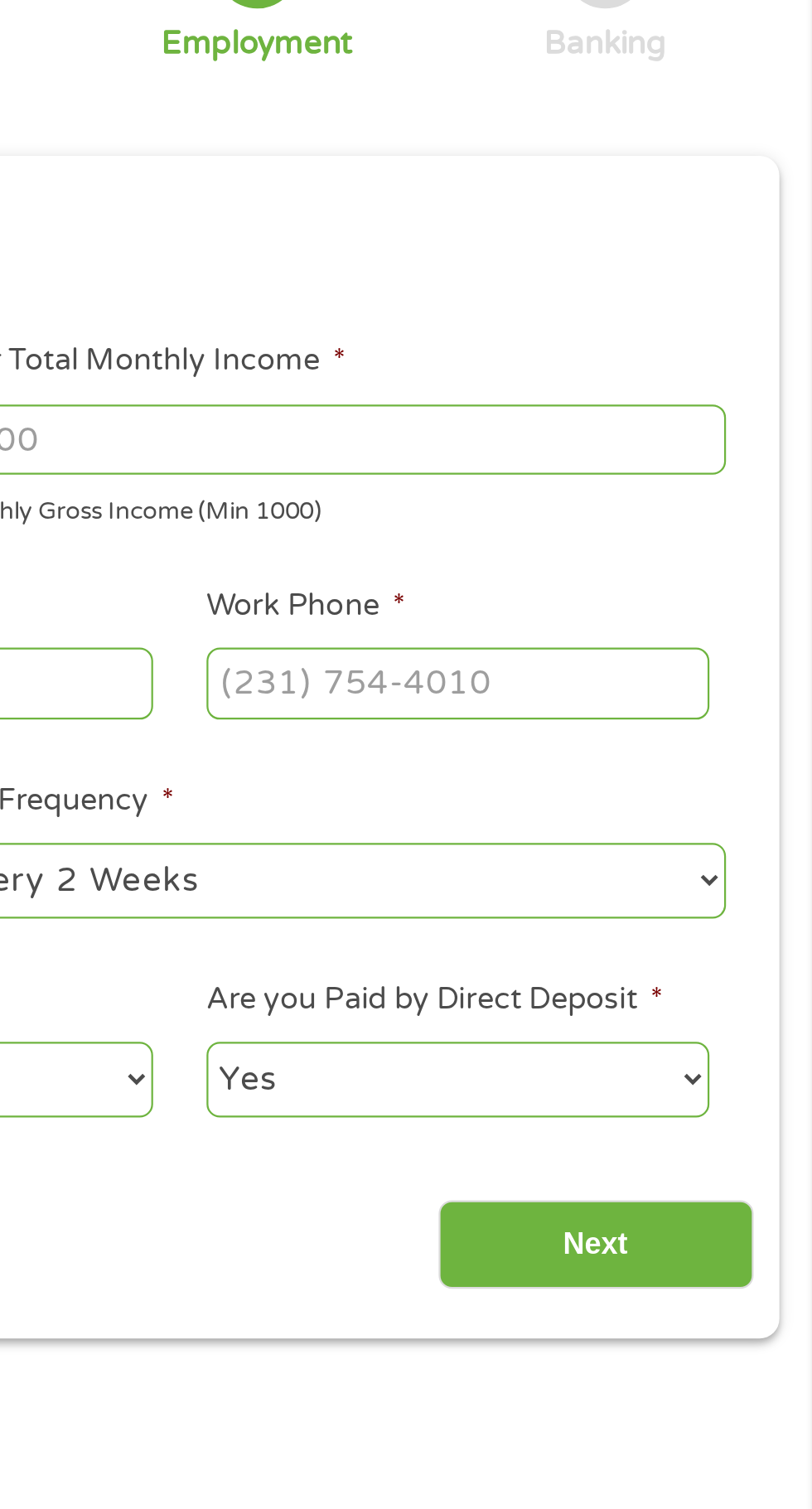
scroll to position [7, 7]
click at [687, 459] on input "Work Phone *" at bounding box center [653, 460] width 226 height 31
type input "(910) 642-4123"
click at [702, 353] on input "Your Total Monthly Income *" at bounding box center [596, 351] width 356 height 31
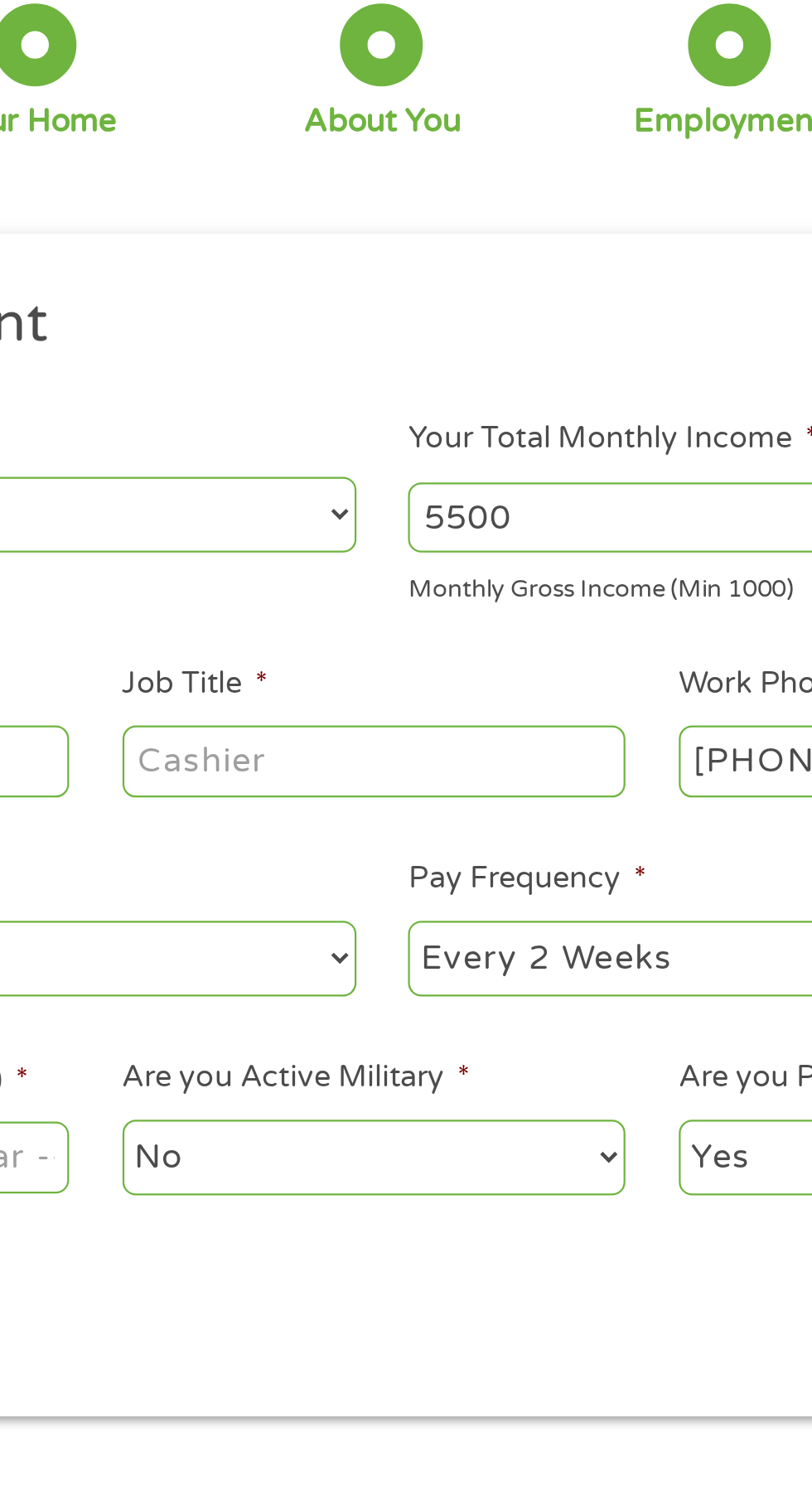
type input "5500"
click at [435, 468] on input "Job Title *" at bounding box center [402, 460] width 226 height 31
type input "Manager"
click at [348, 338] on select "--- Choose one --- Employment Self Employed Benefits" at bounding box center [217, 349] width 356 height 34
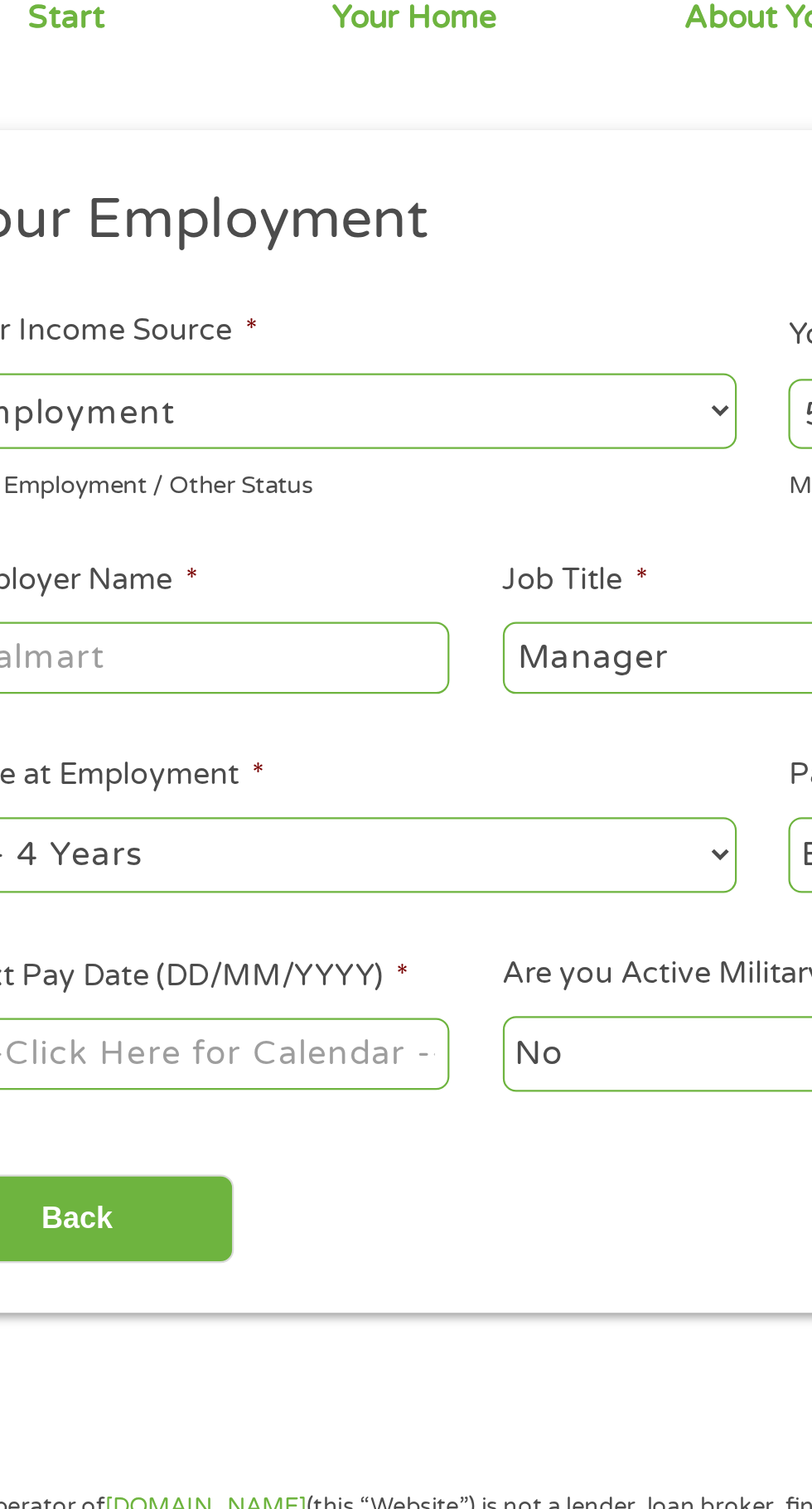
click at [263, 560] on select "--- Choose one --- 1 Year or less 1 - 2 Years 2 - 4 Years Over 4 Years" at bounding box center [217, 549] width 356 height 34
select select "60months"
click at [229, 455] on input "Employer Name *" at bounding box center [152, 460] width 226 height 31
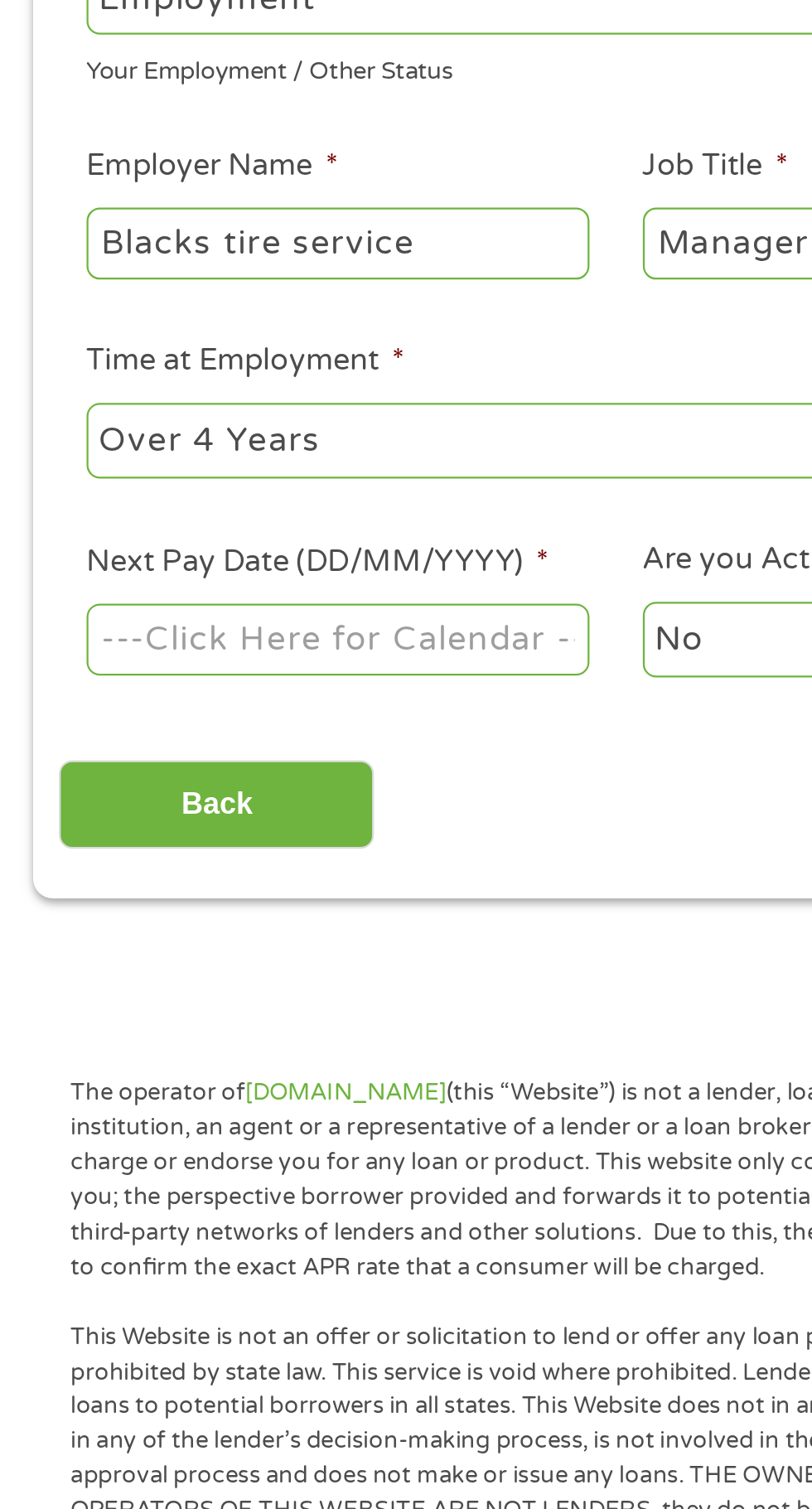
type input "Blacks tire service"
click at [212, 642] on body "Home Get Loan Offer How it works FAQs Blog Cash Loans Quick Loans Online Loans …" at bounding box center [406, 1255] width 812 height 2526
click at [230, 641] on input "Next Pay Date (DD/MM/YYYY) *" at bounding box center [152, 638] width 226 height 31
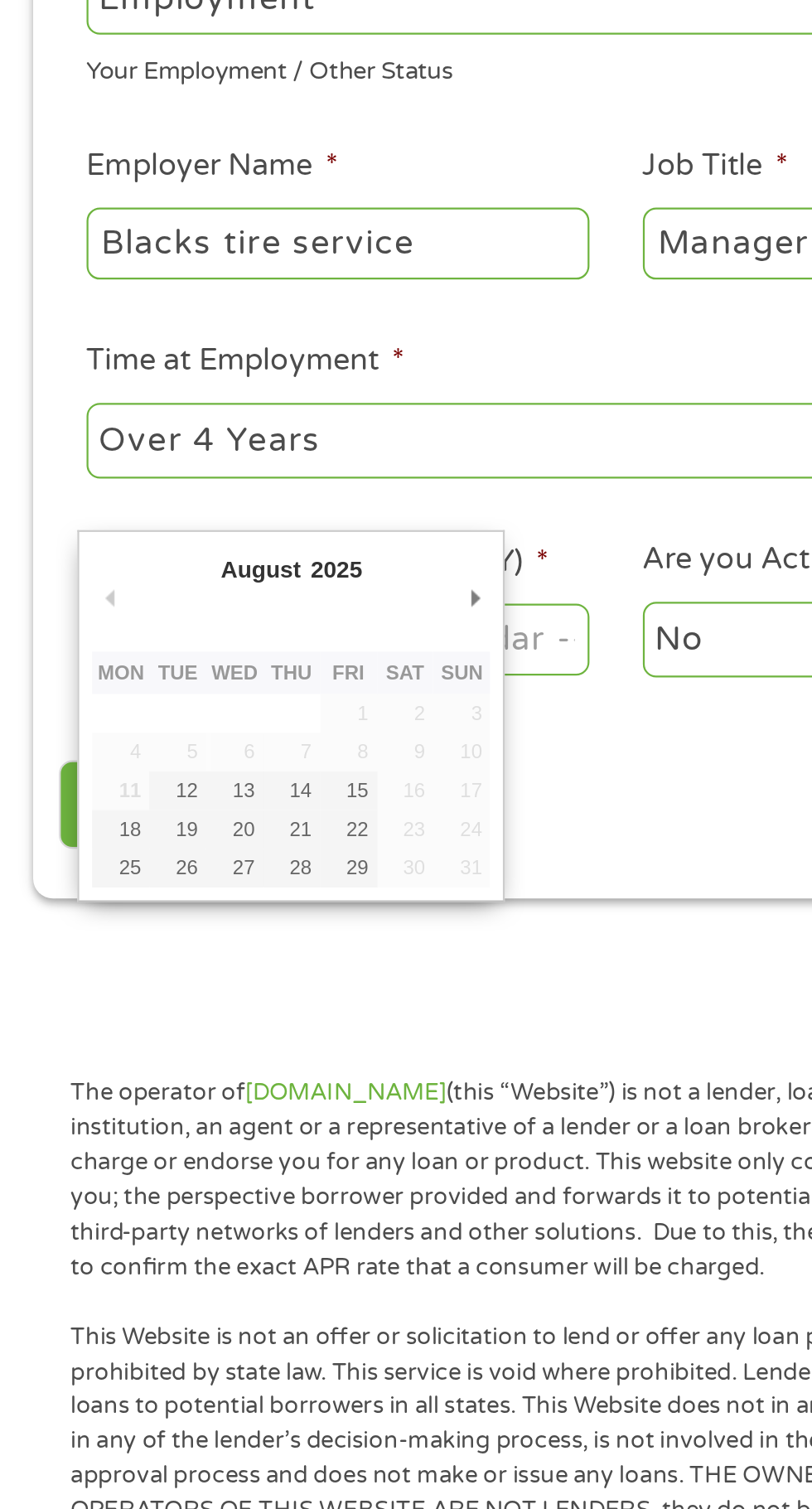
type input "15/08/2025"
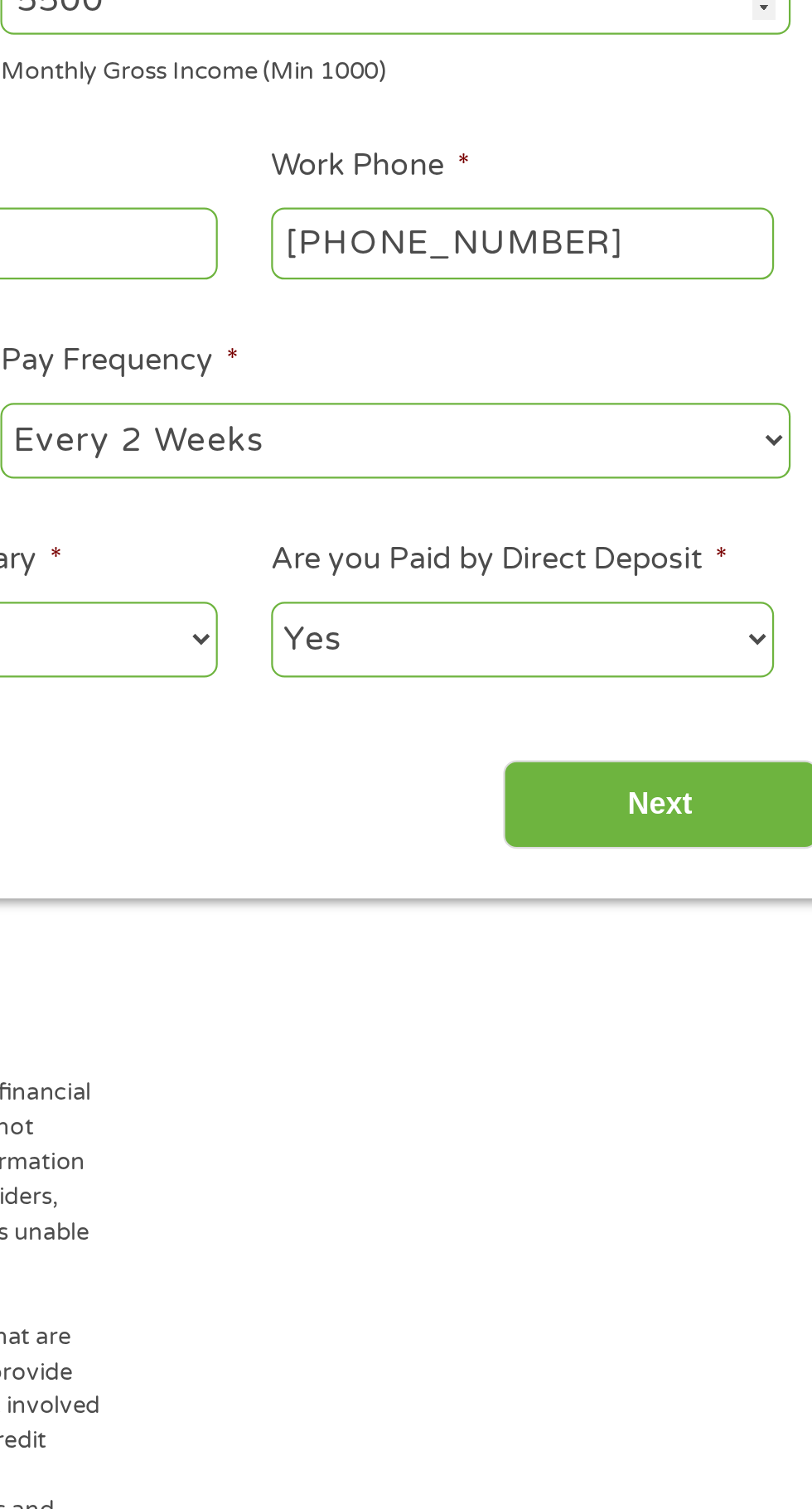
click at [731, 714] on input "Next" at bounding box center [715, 713] width 142 height 40
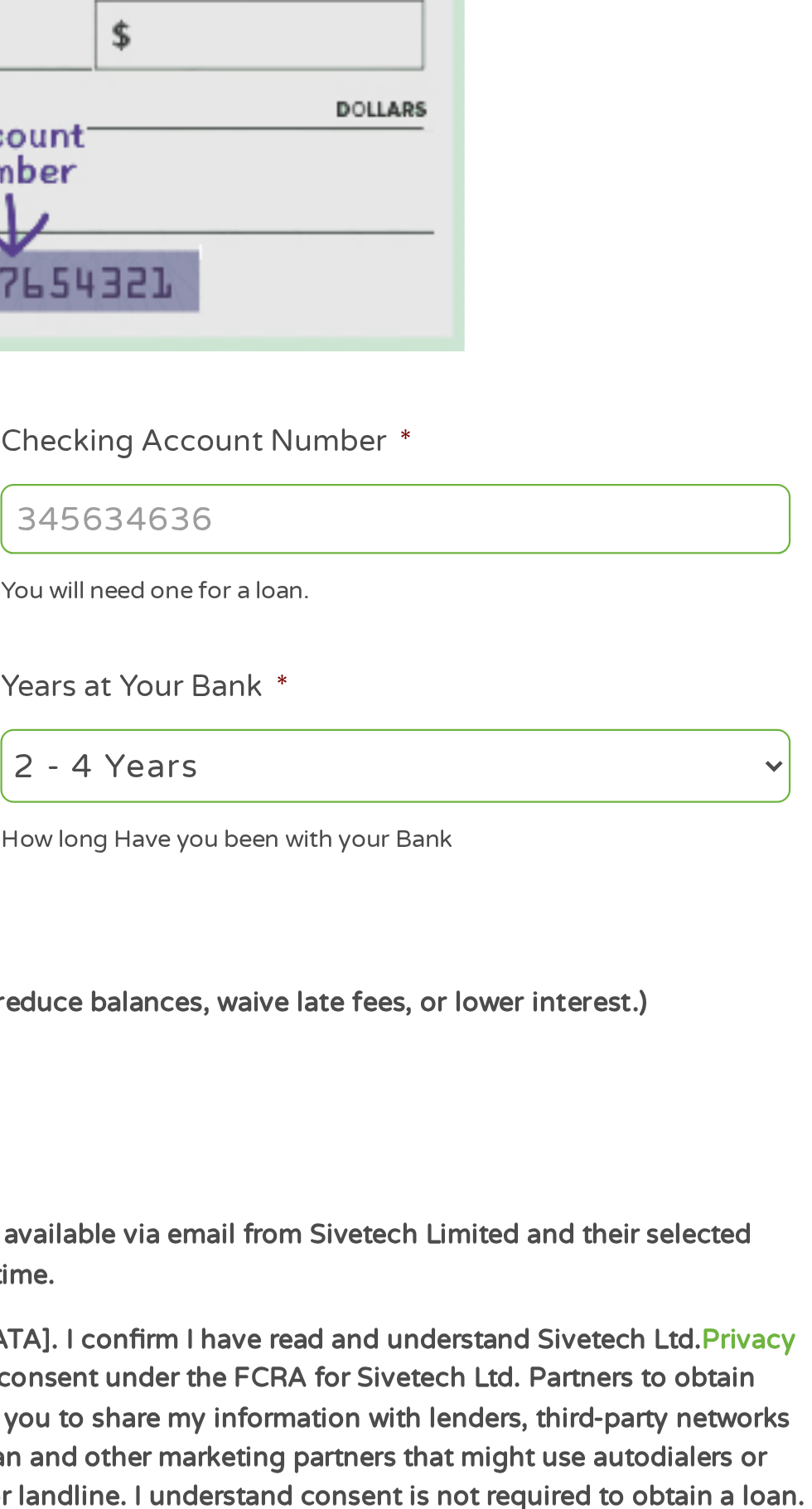
scroll to position [7, 7]
click at [636, 587] on input "Checking Account Number *" at bounding box center [596, 584] width 356 height 31
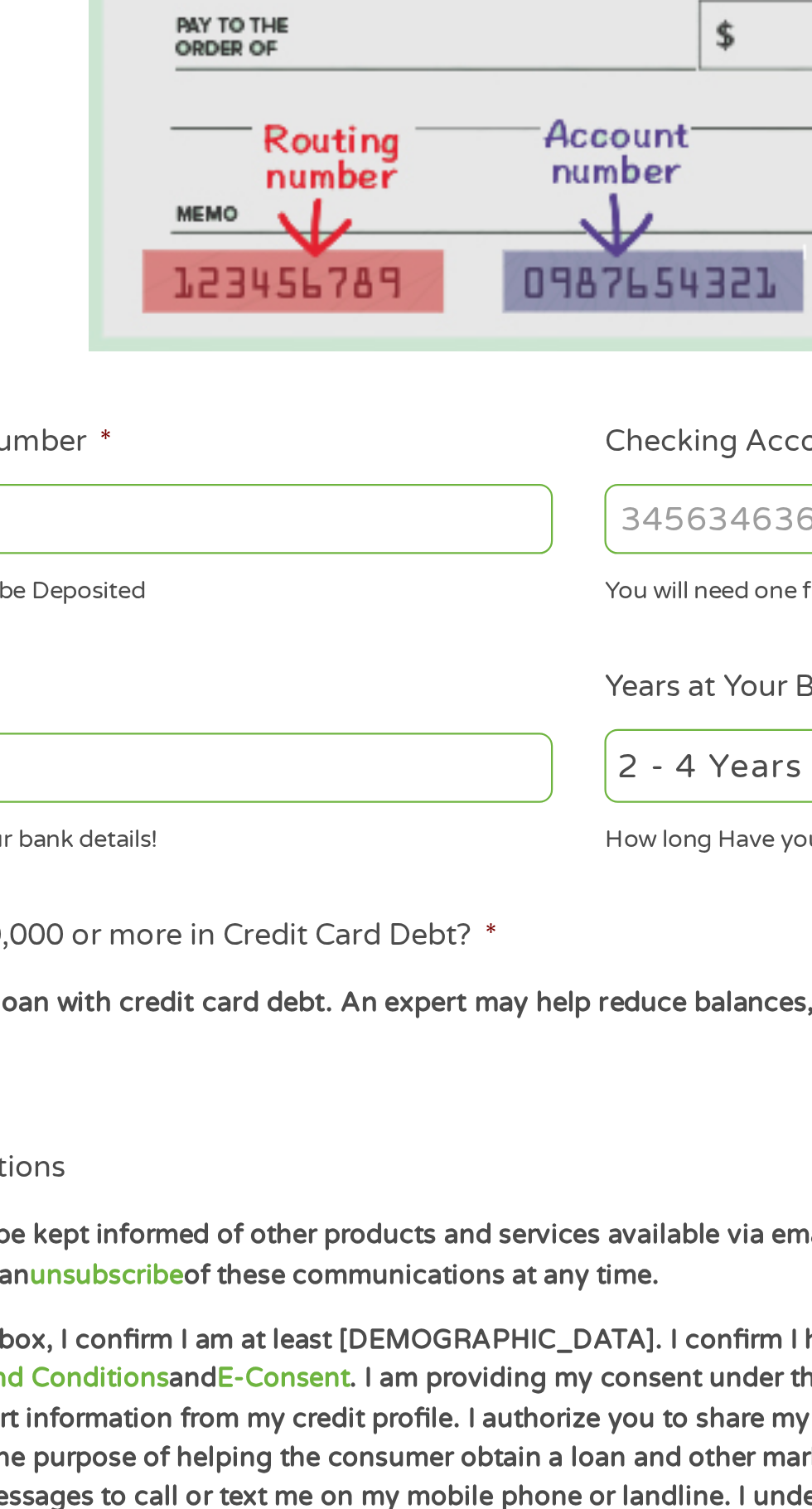
click at [311, 591] on input "ABA / Routing number *" at bounding box center [217, 584] width 356 height 31
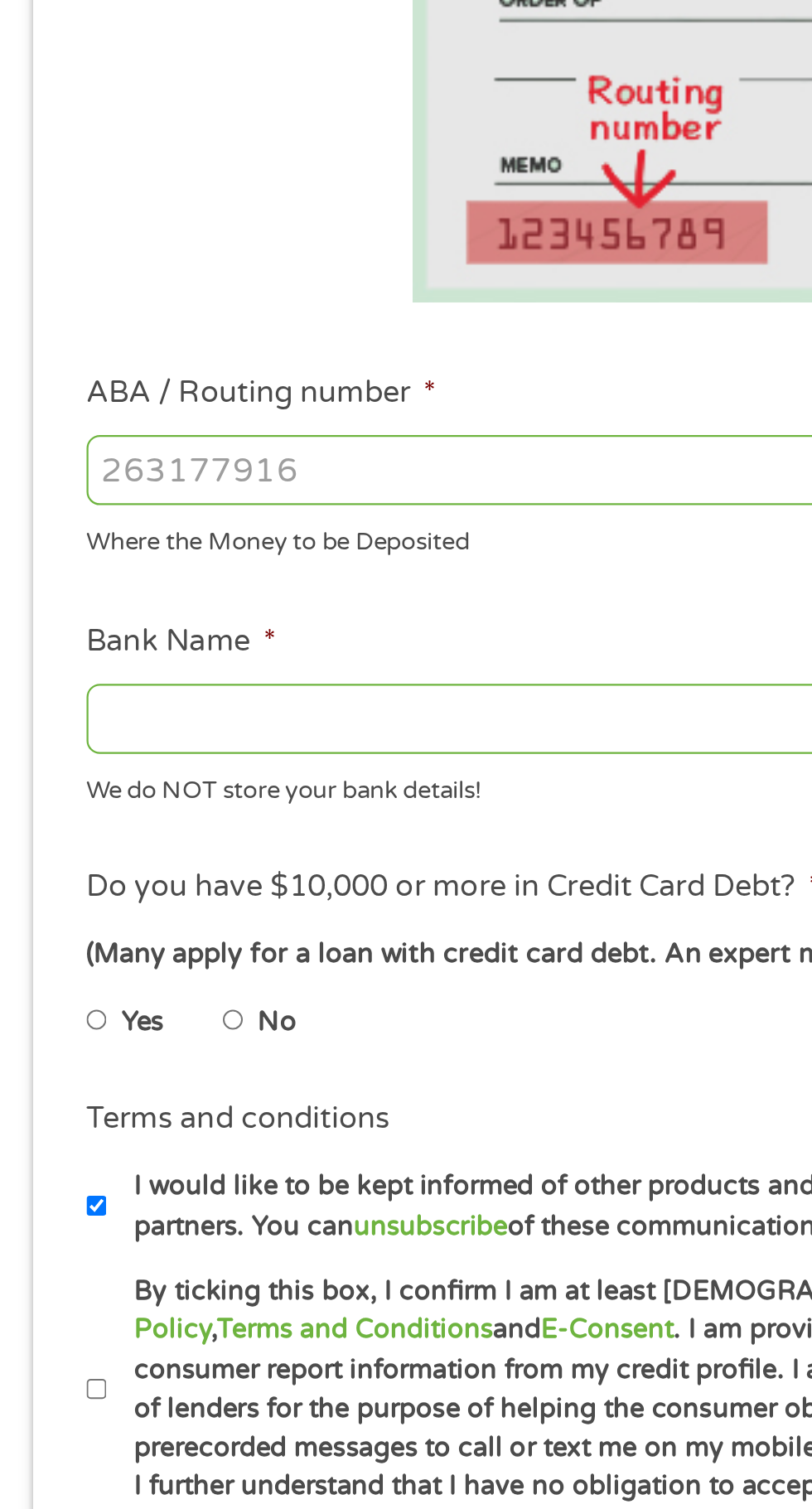
scroll to position [8, 0]
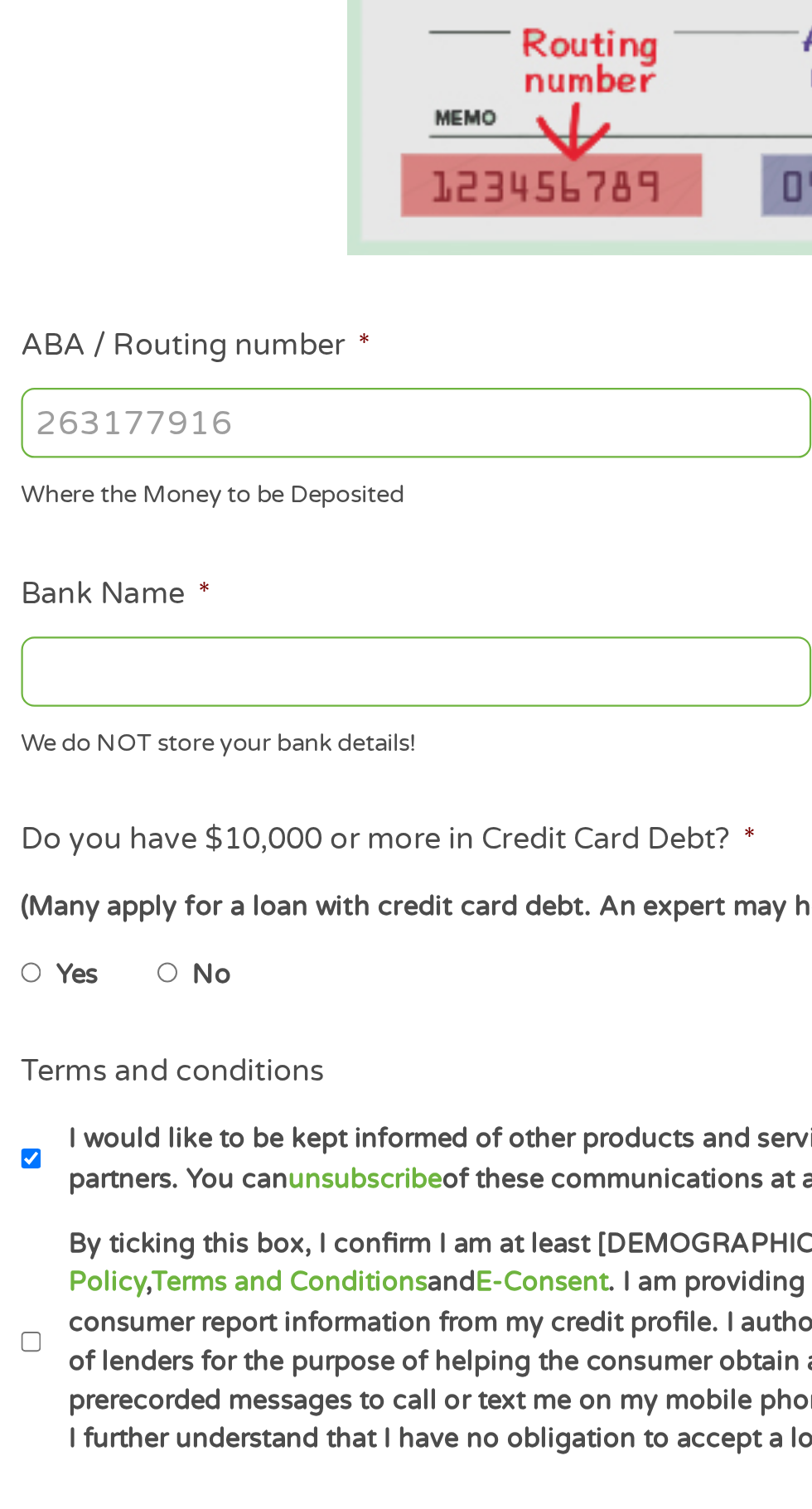
type input "031101279"
type input "THE BANCORP BANK"
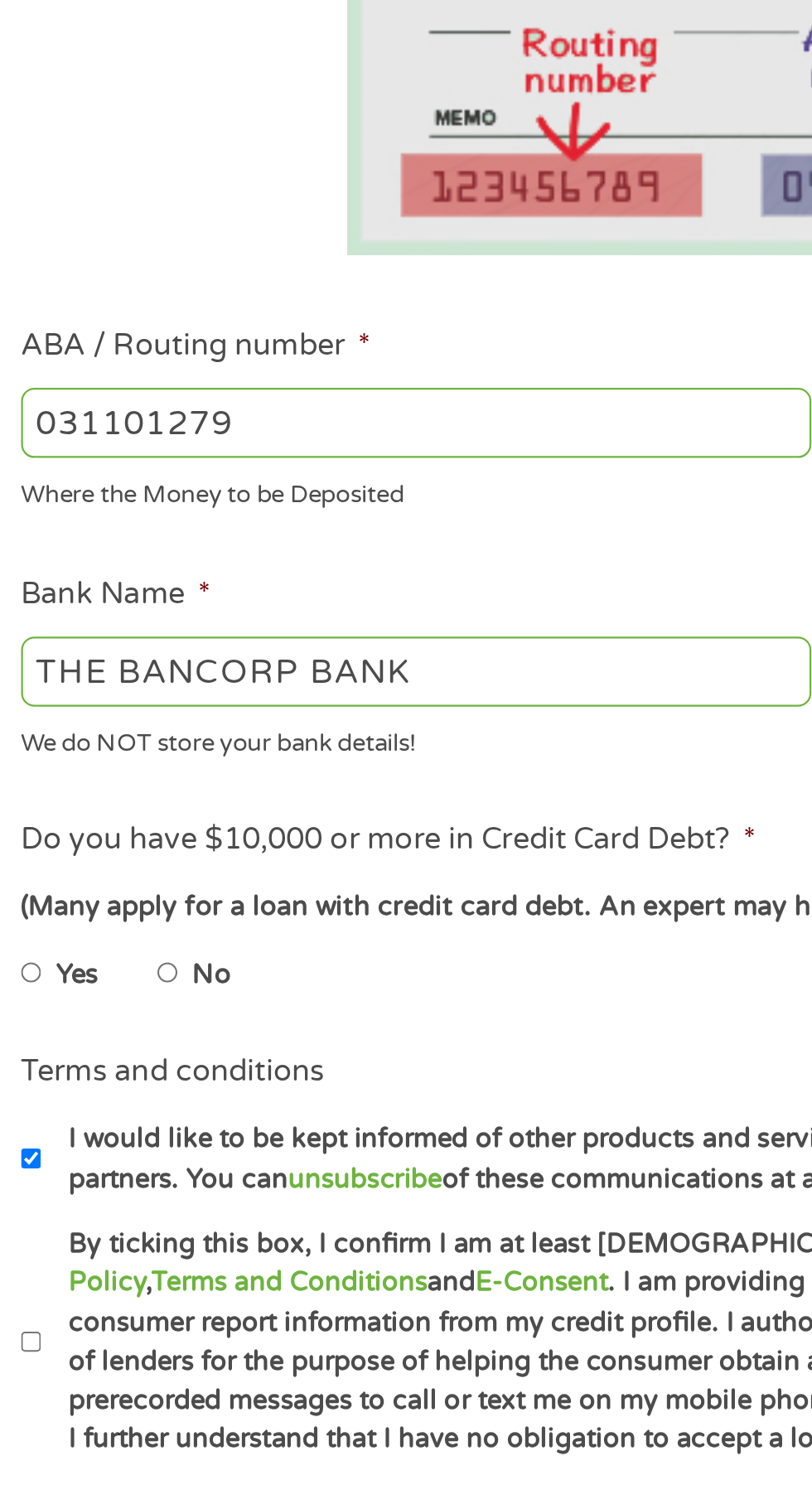
type input "031101279"
click at [235, 690] on input "THE BANCORP BANK" at bounding box center [217, 696] width 356 height 31
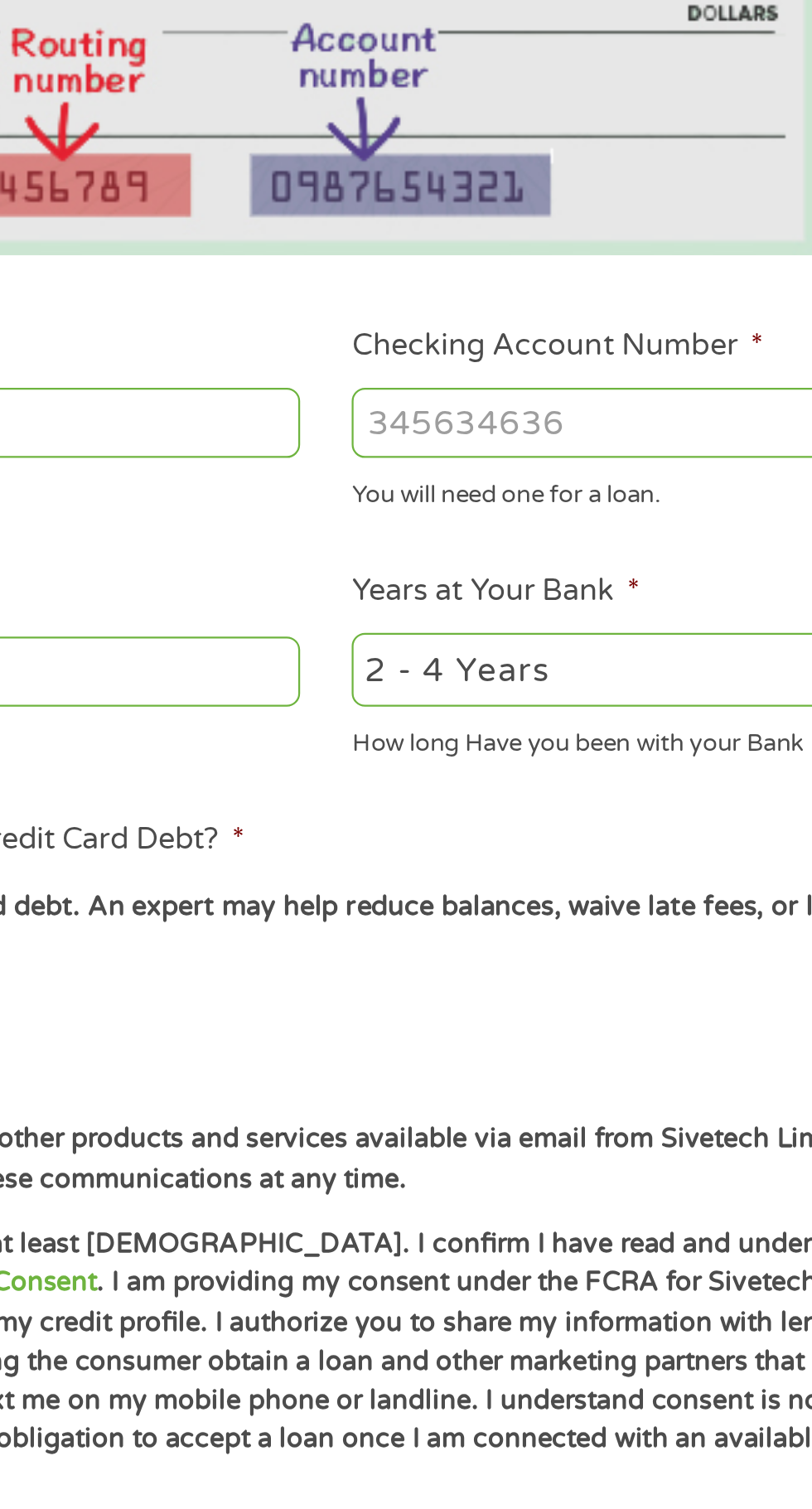
click at [532, 591] on input "Checking Account Number *" at bounding box center [596, 584] width 356 height 31
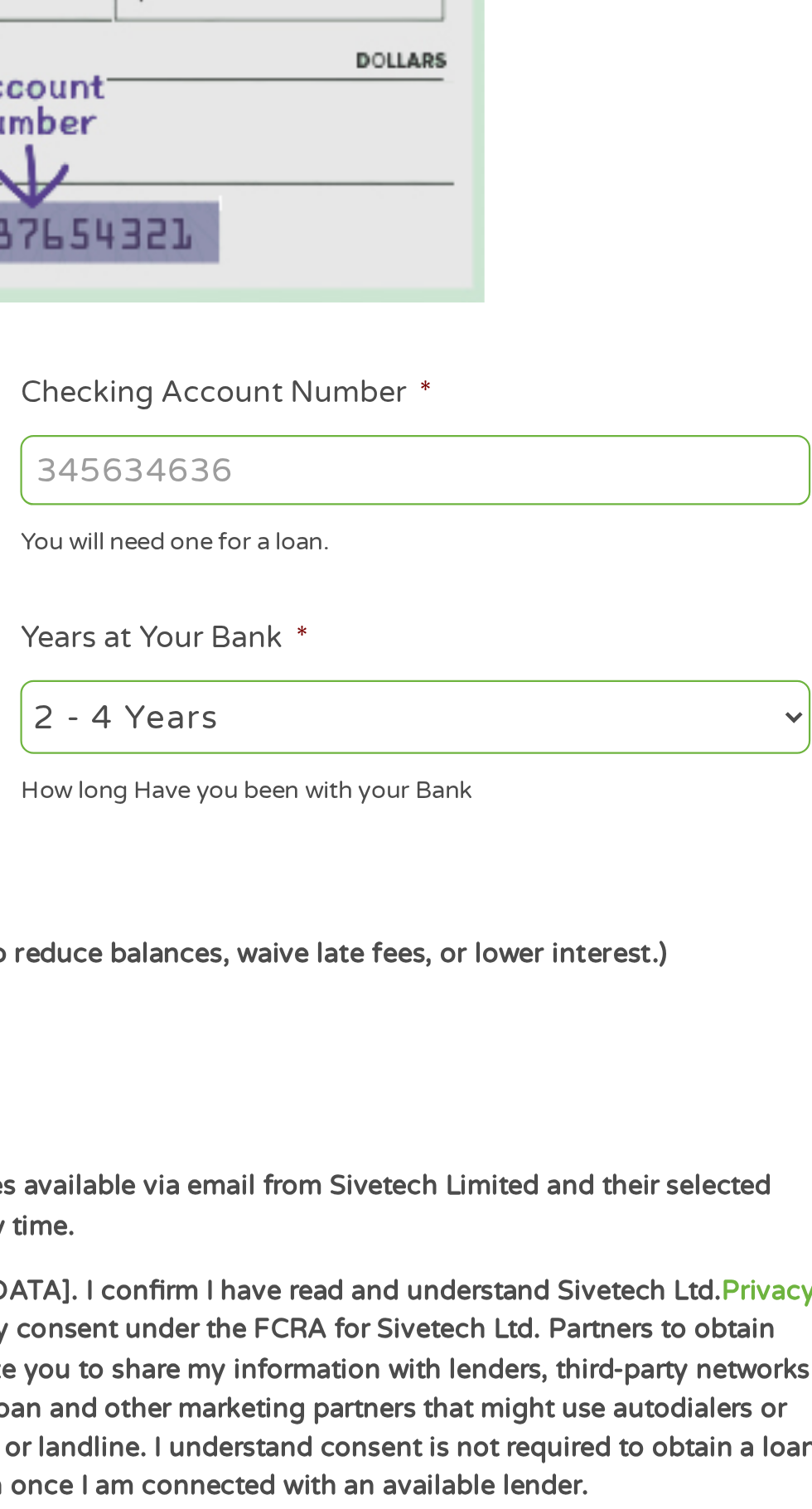
paste input "450948679648270"
click at [611, 582] on input "Checking Account Number *" at bounding box center [596, 584] width 356 height 31
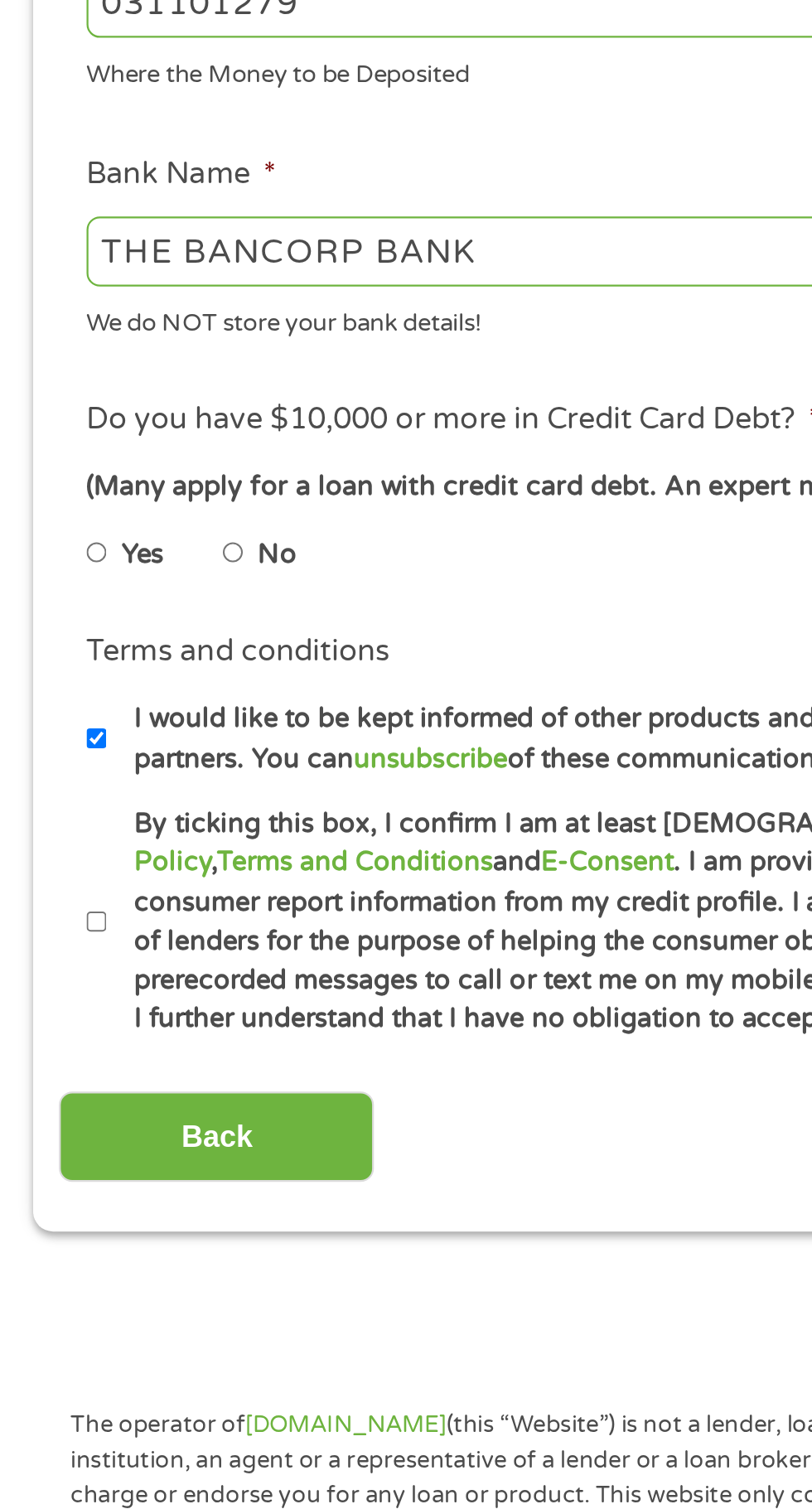
scroll to position [12, 0]
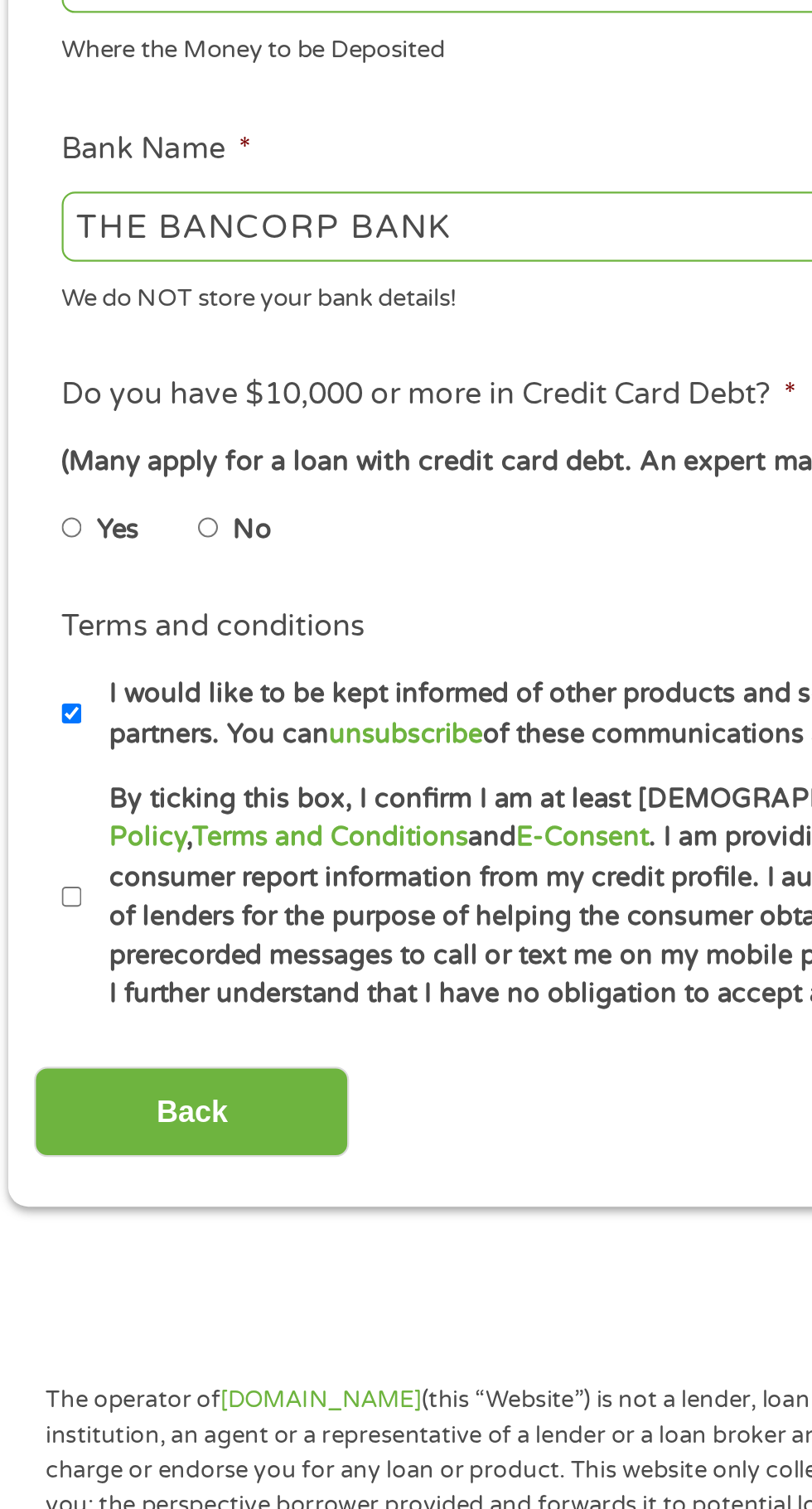
type input "450948679648270"
click at [124, 828] on label "No" at bounding box center [125, 829] width 18 height 19
click at [110, 828] on input "No" at bounding box center [105, 828] width 10 height 27
radio input "true"
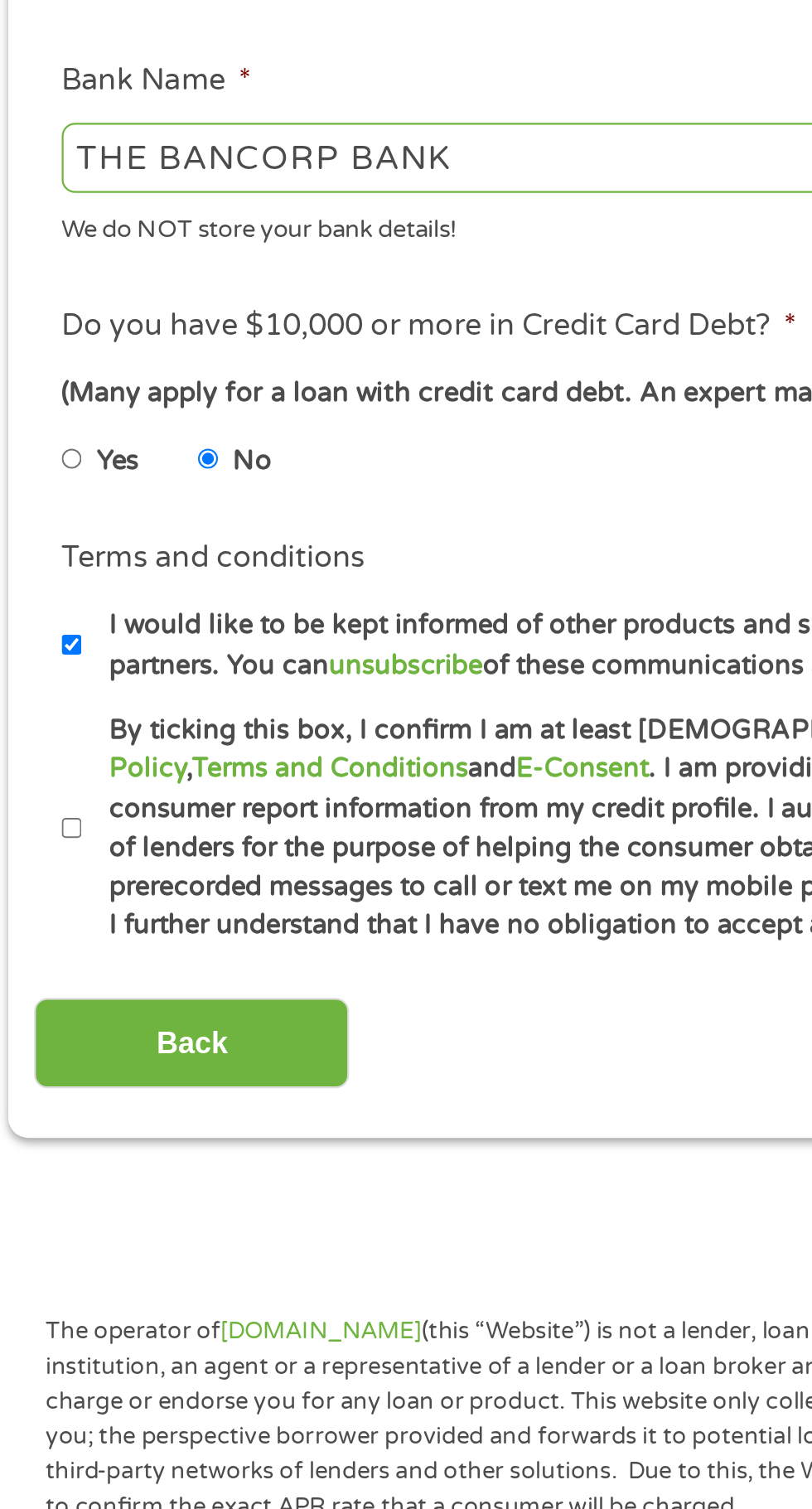
click at [51, 1002] on label "By ticking this box, I confirm I am at least 18 years old. I confirm I have rea…" at bounding box center [414, 994] width 732 height 106
click at [49, 1002] on input "By ticking this box, I confirm I am at least 18 years old. I confirm I have rea…" at bounding box center [44, 994] width 10 height 27
checkbox input "true"
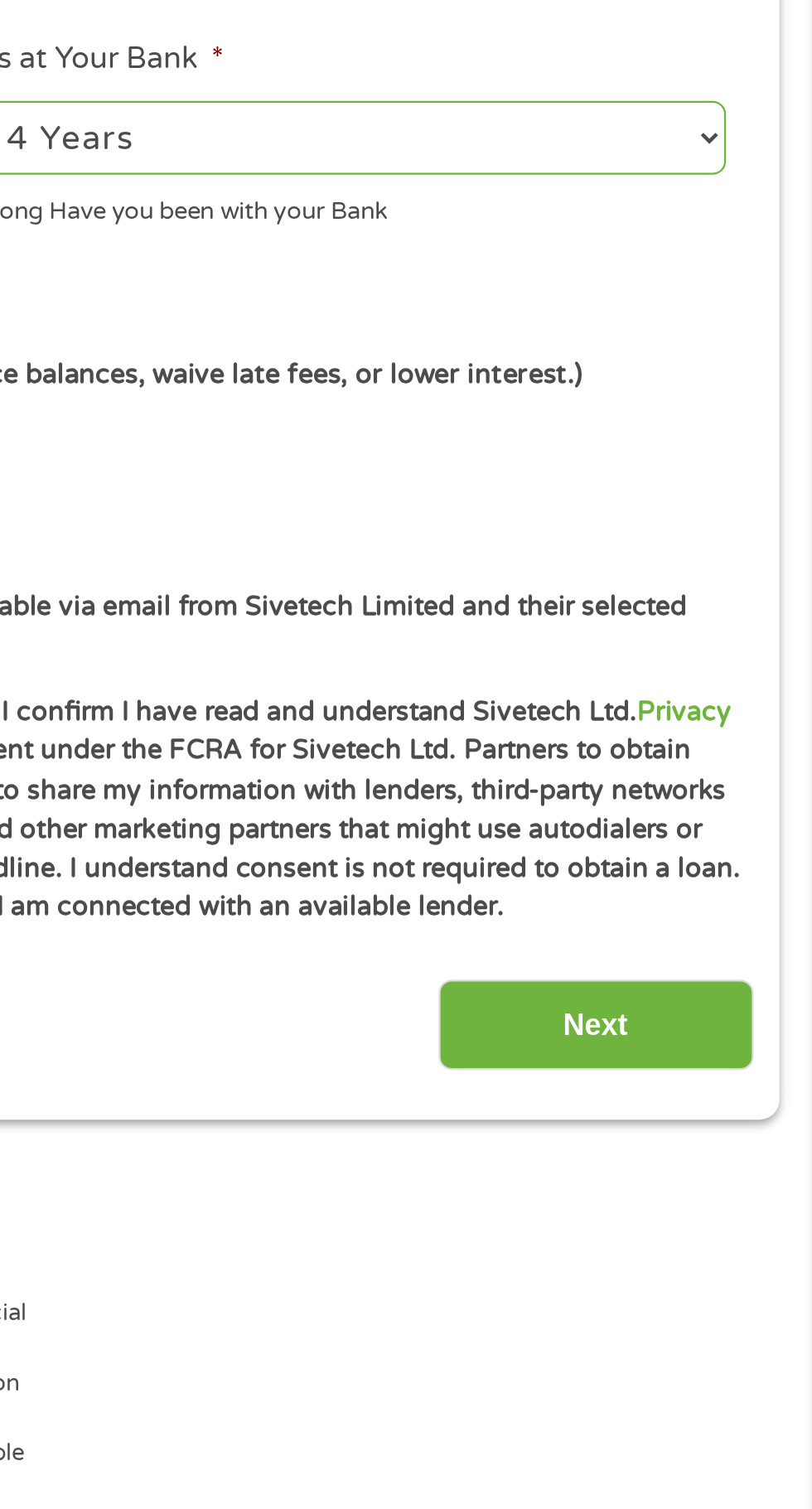
click at [737, 1107] on input "Next" at bounding box center [715, 1090] width 142 height 40
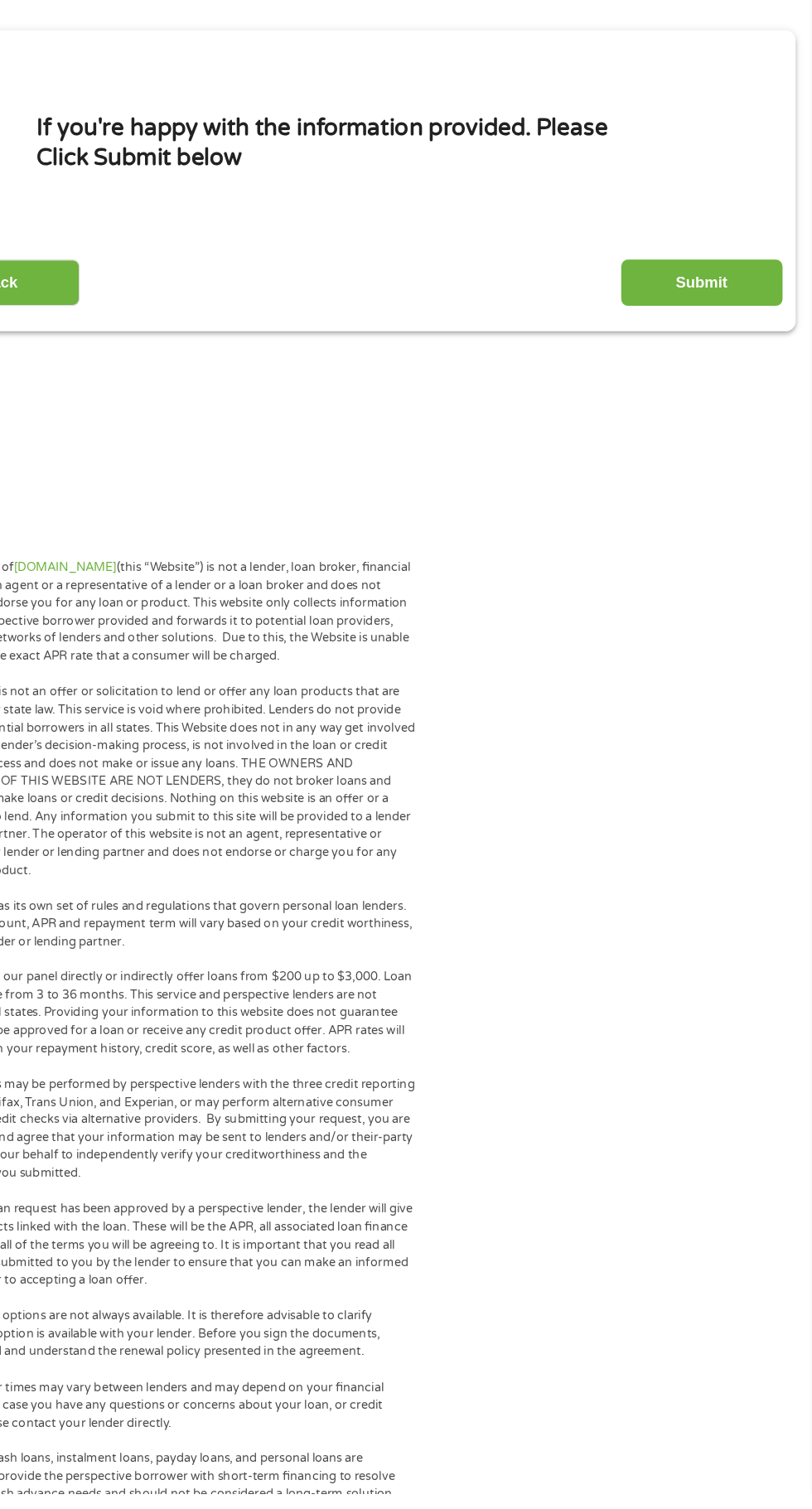
scroll to position [7, 0]
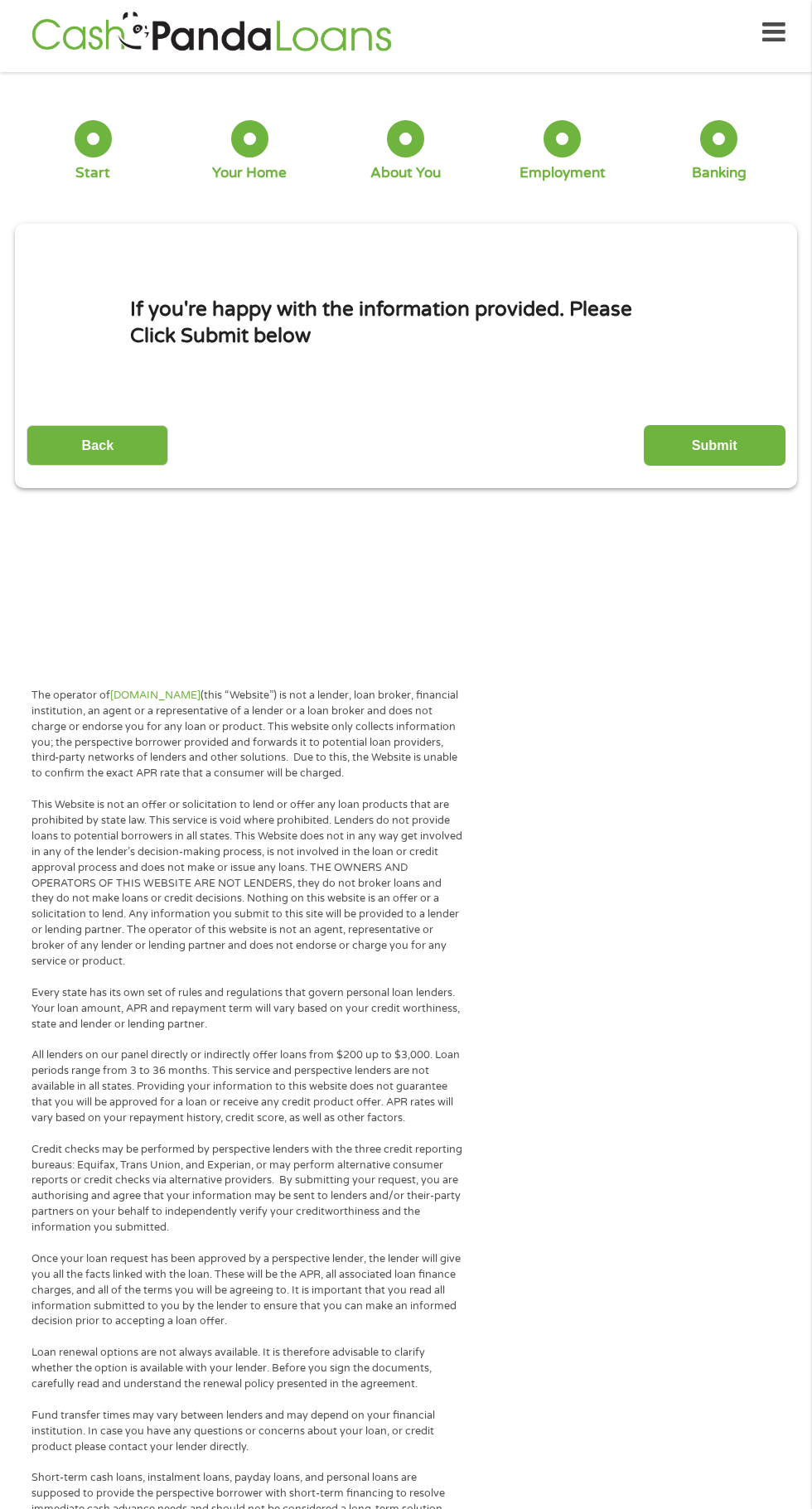
click at [747, 451] on input "Submit" at bounding box center [715, 445] width 142 height 40
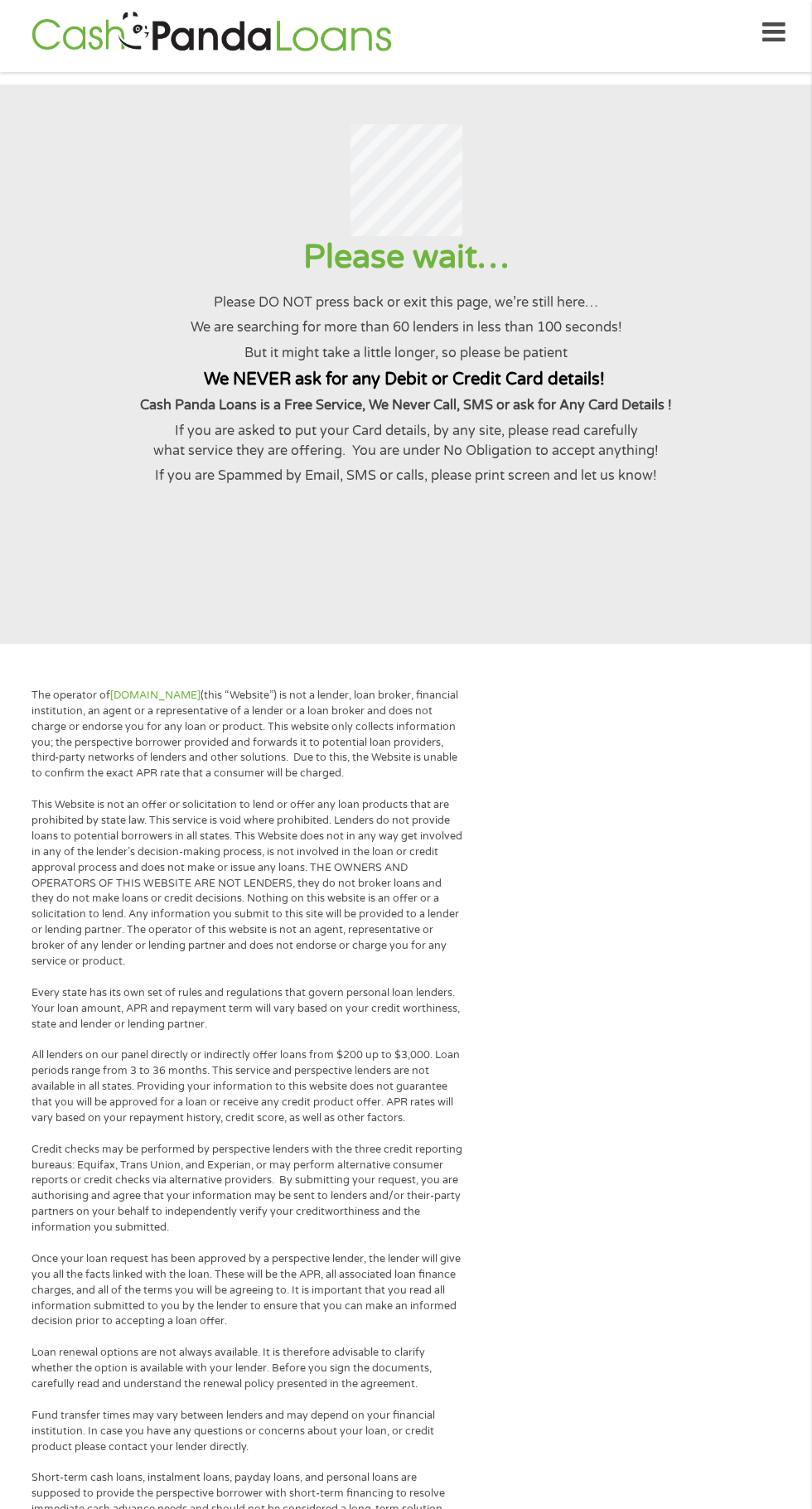
scroll to position [0, 0]
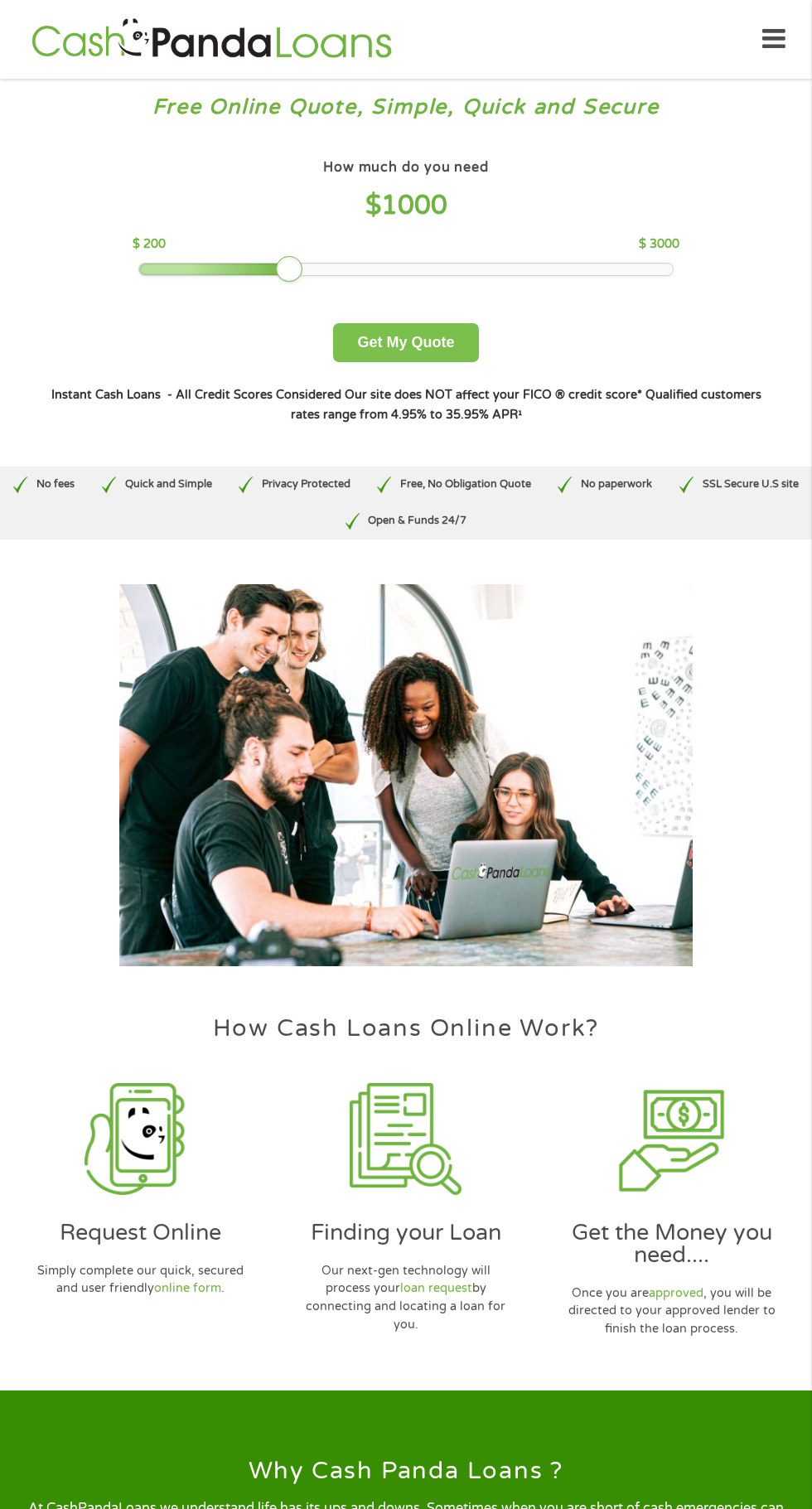
click at [441, 332] on button "Get My Quote" at bounding box center [406, 343] width 145 height 39
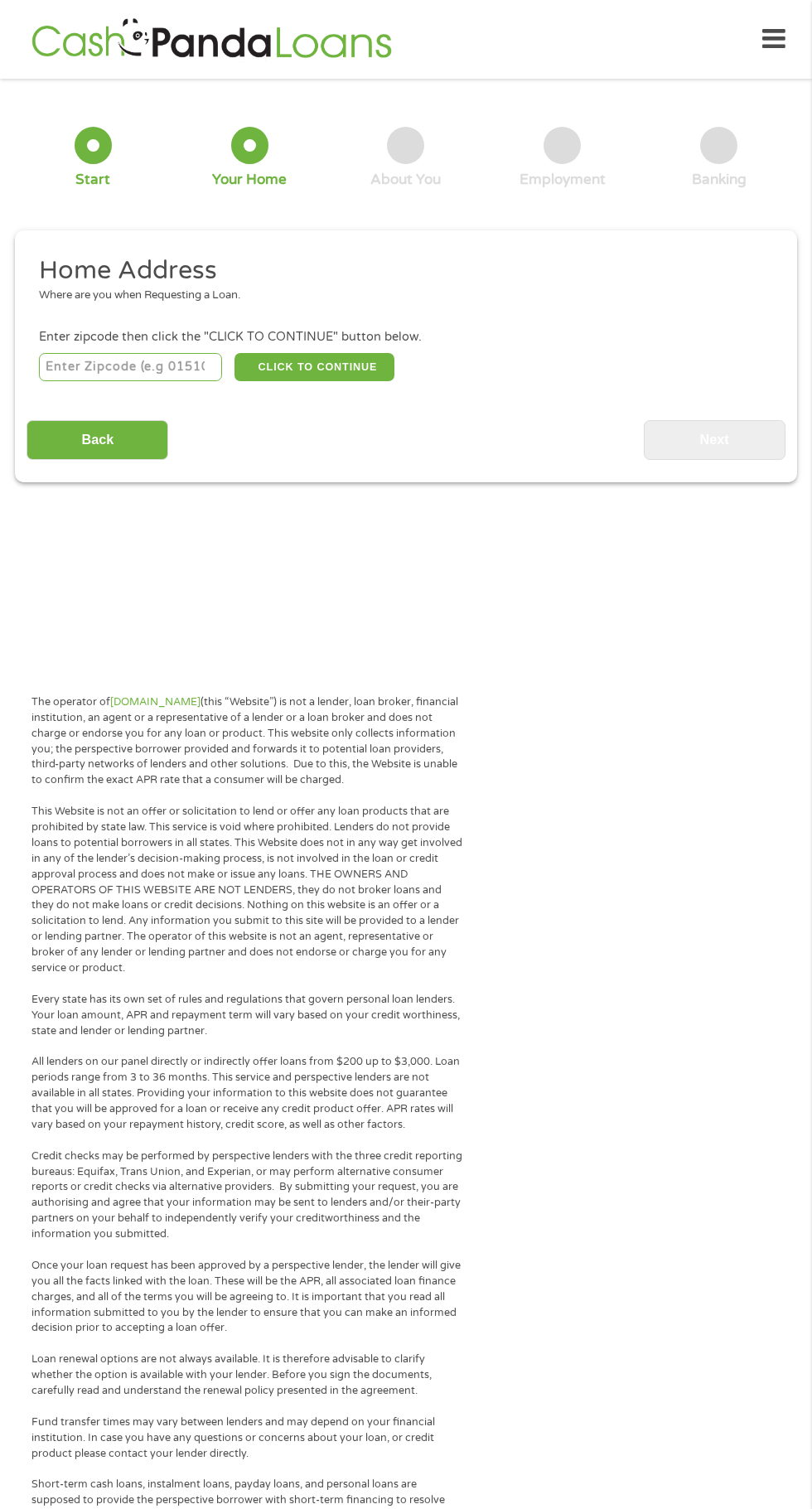
scroll to position [8, 0]
